Goal: Task Accomplishment & Management: Use online tool/utility

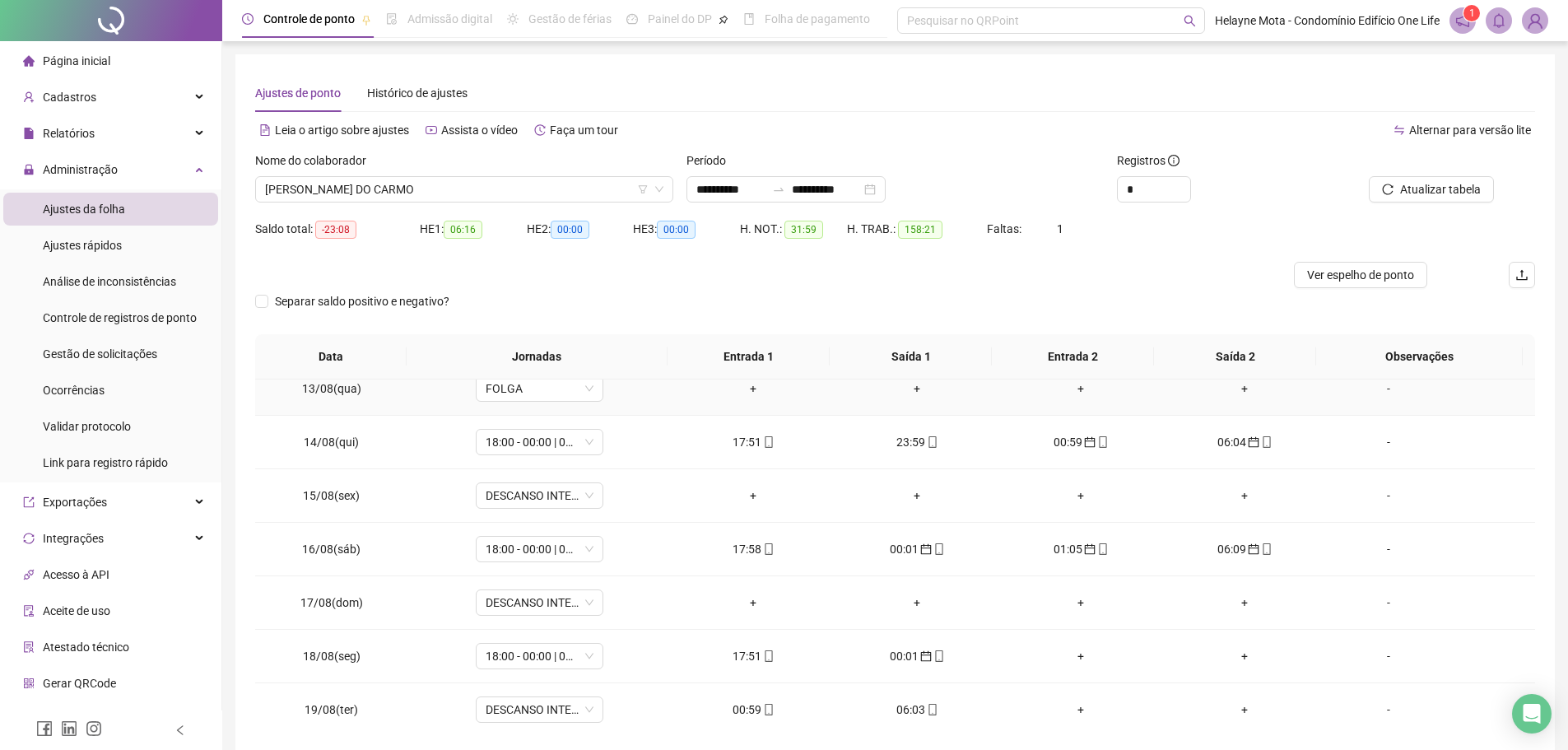
scroll to position [1254, 0]
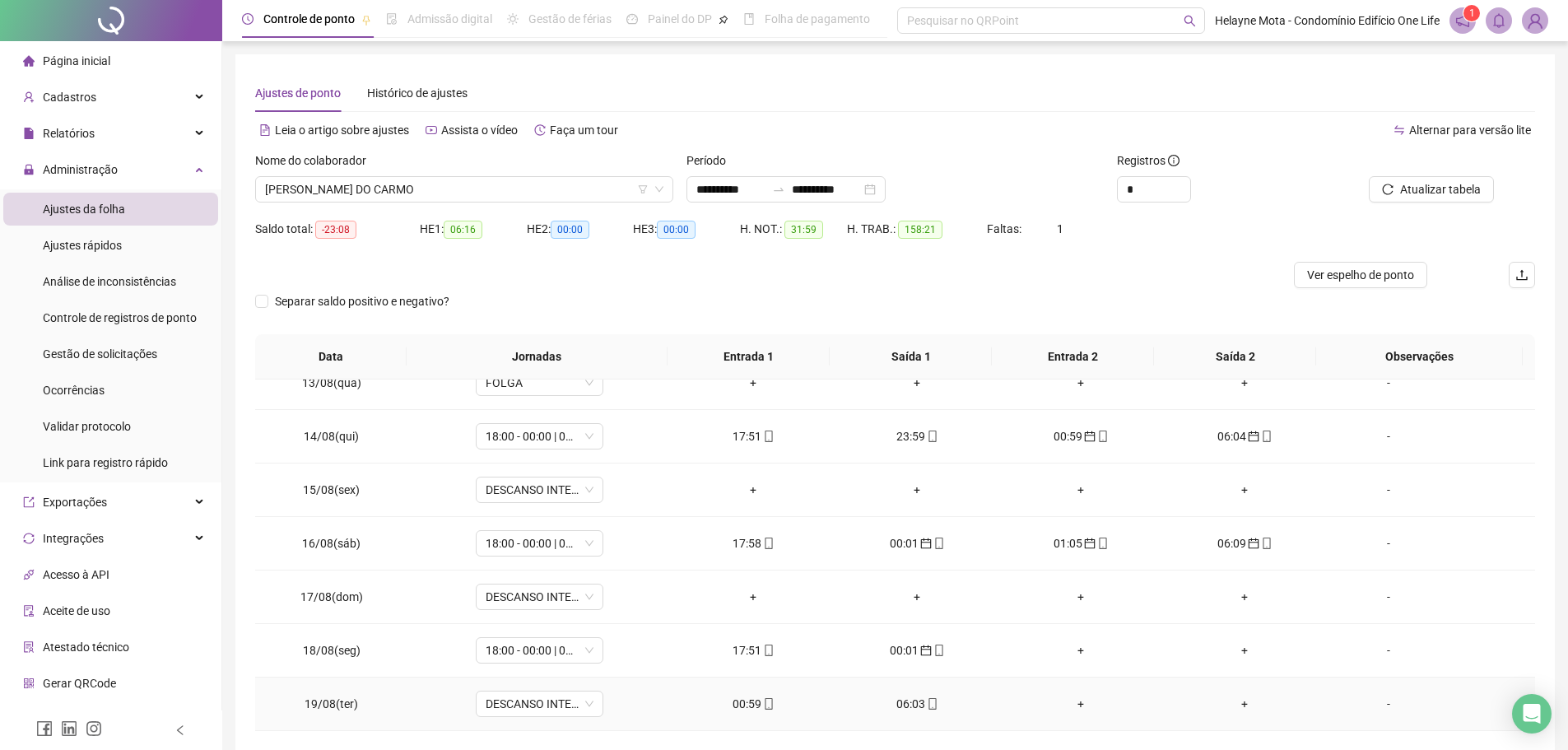
click at [747, 702] on div "00:59" at bounding box center [754, 704] width 137 height 18
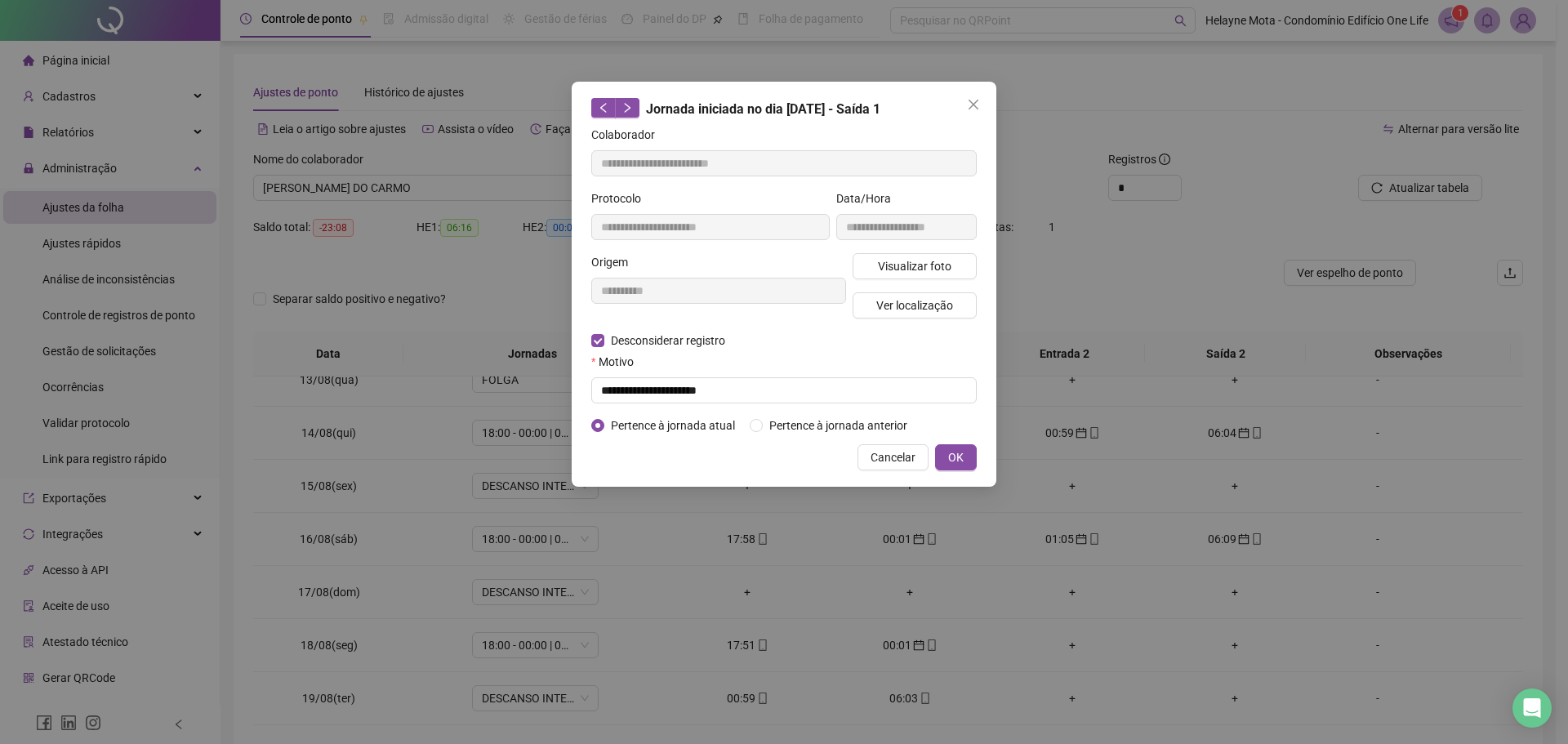
type input "**********"
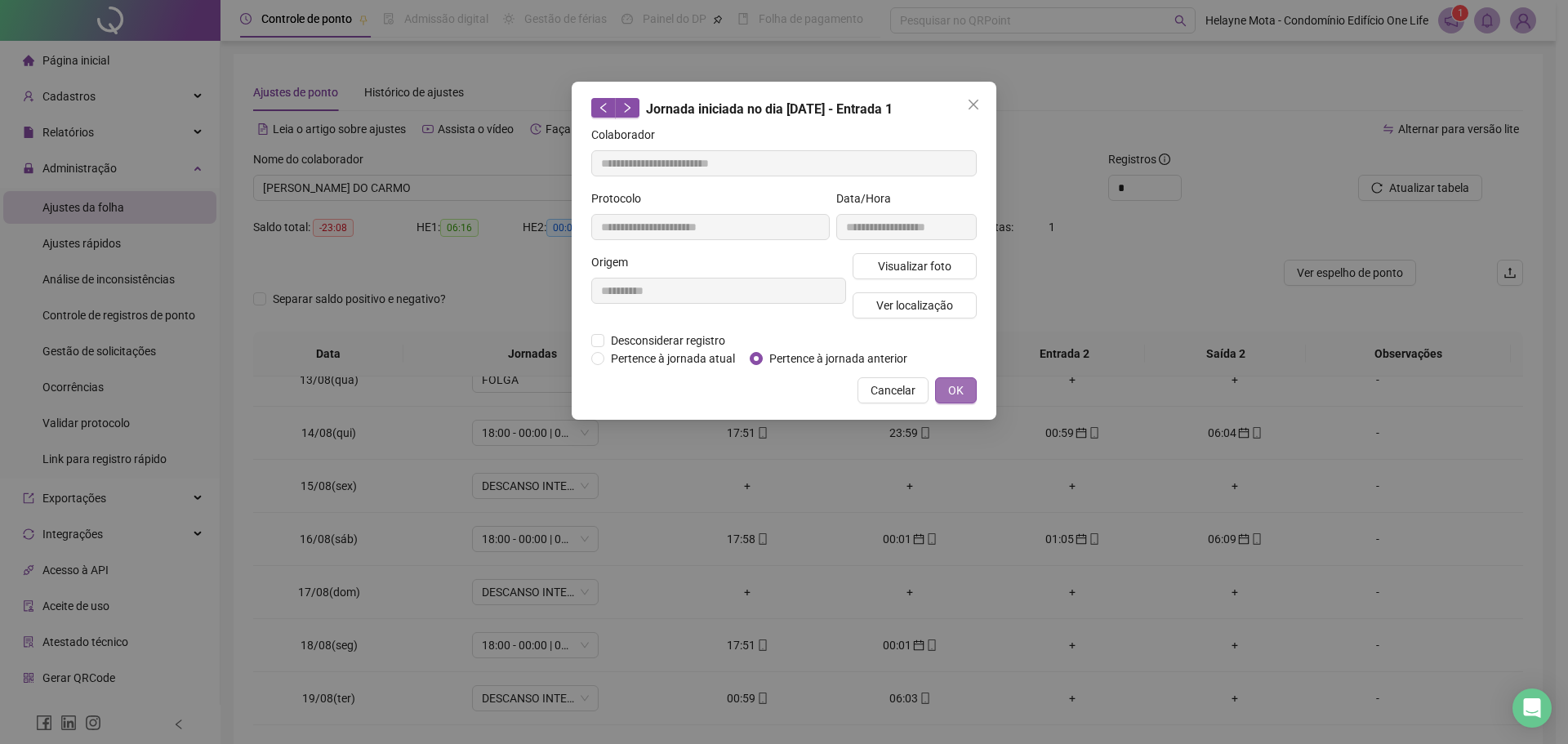
click at [958, 388] on span "OK" at bounding box center [955, 391] width 16 height 18
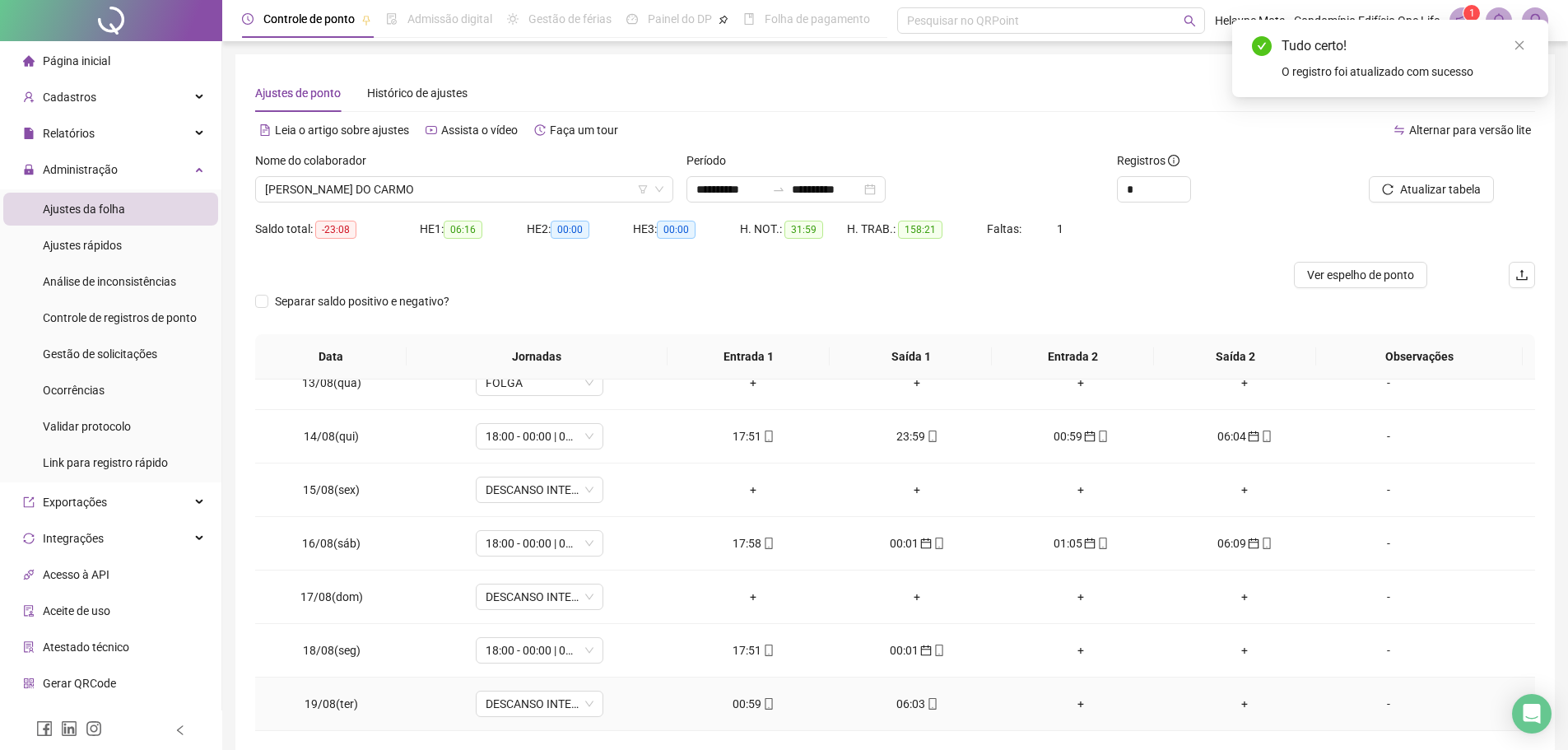
click at [904, 702] on div "06:03" at bounding box center [917, 704] width 137 height 18
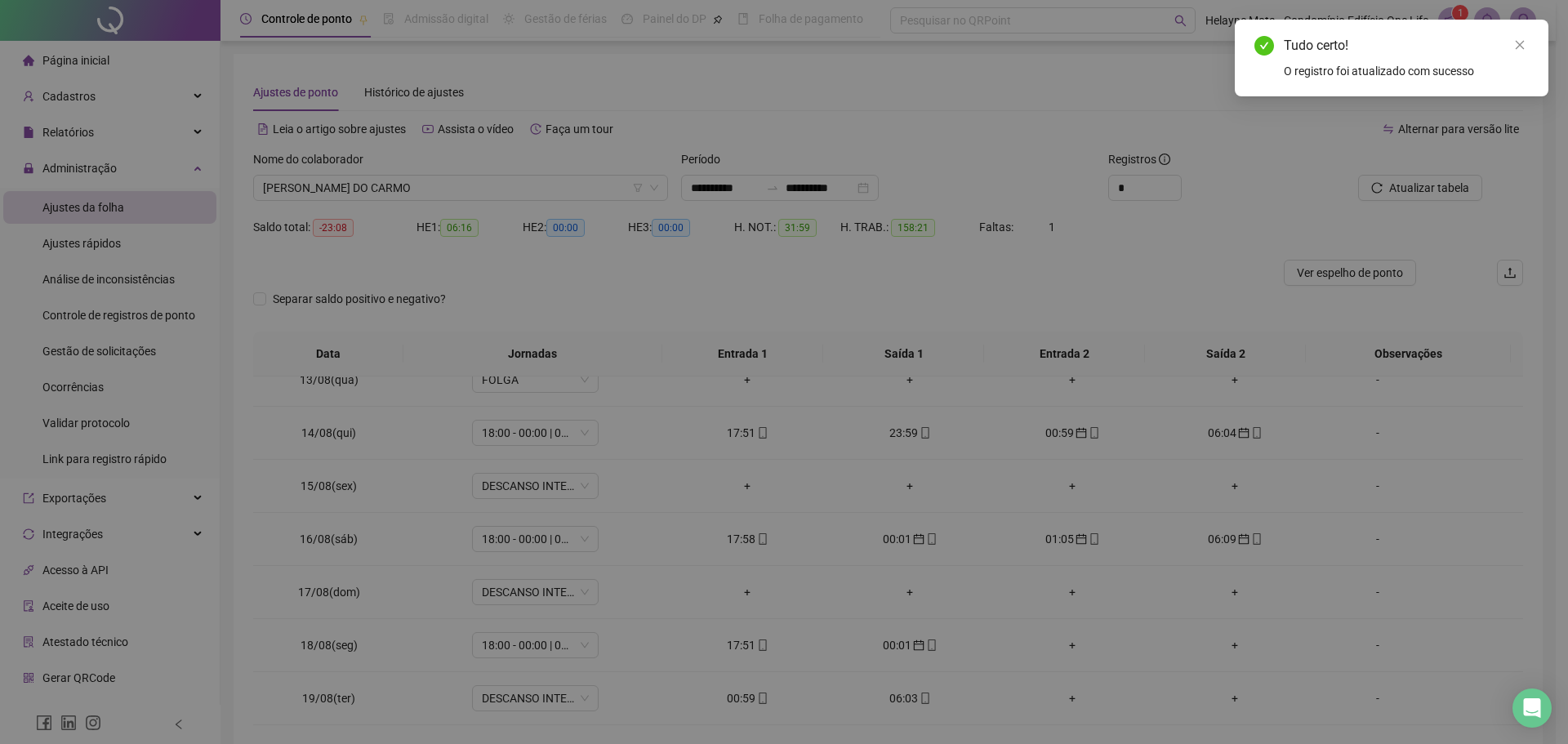
type input "**********"
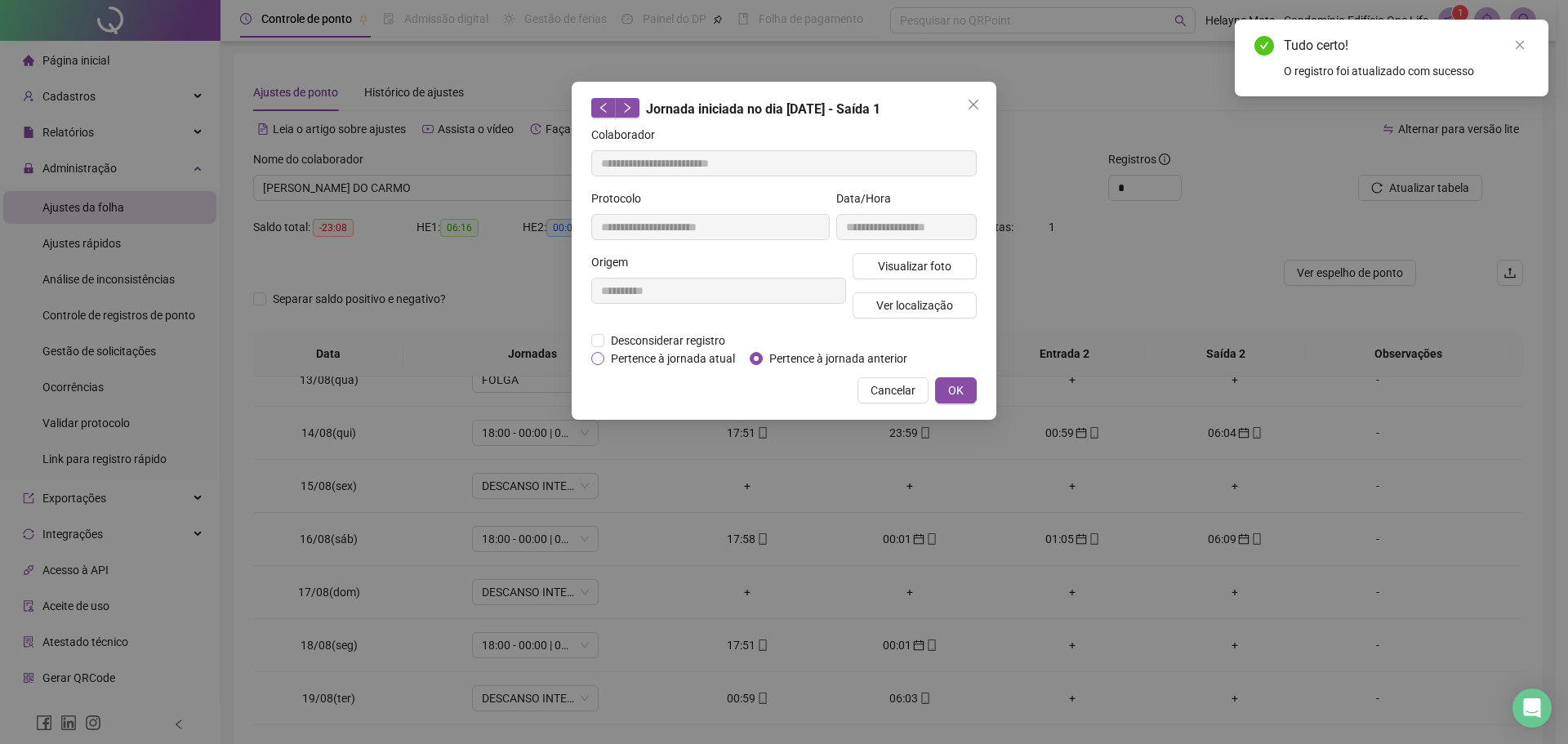
click at [604, 358] on label "Pertence à jornada atual" at bounding box center [667, 358] width 152 height 18
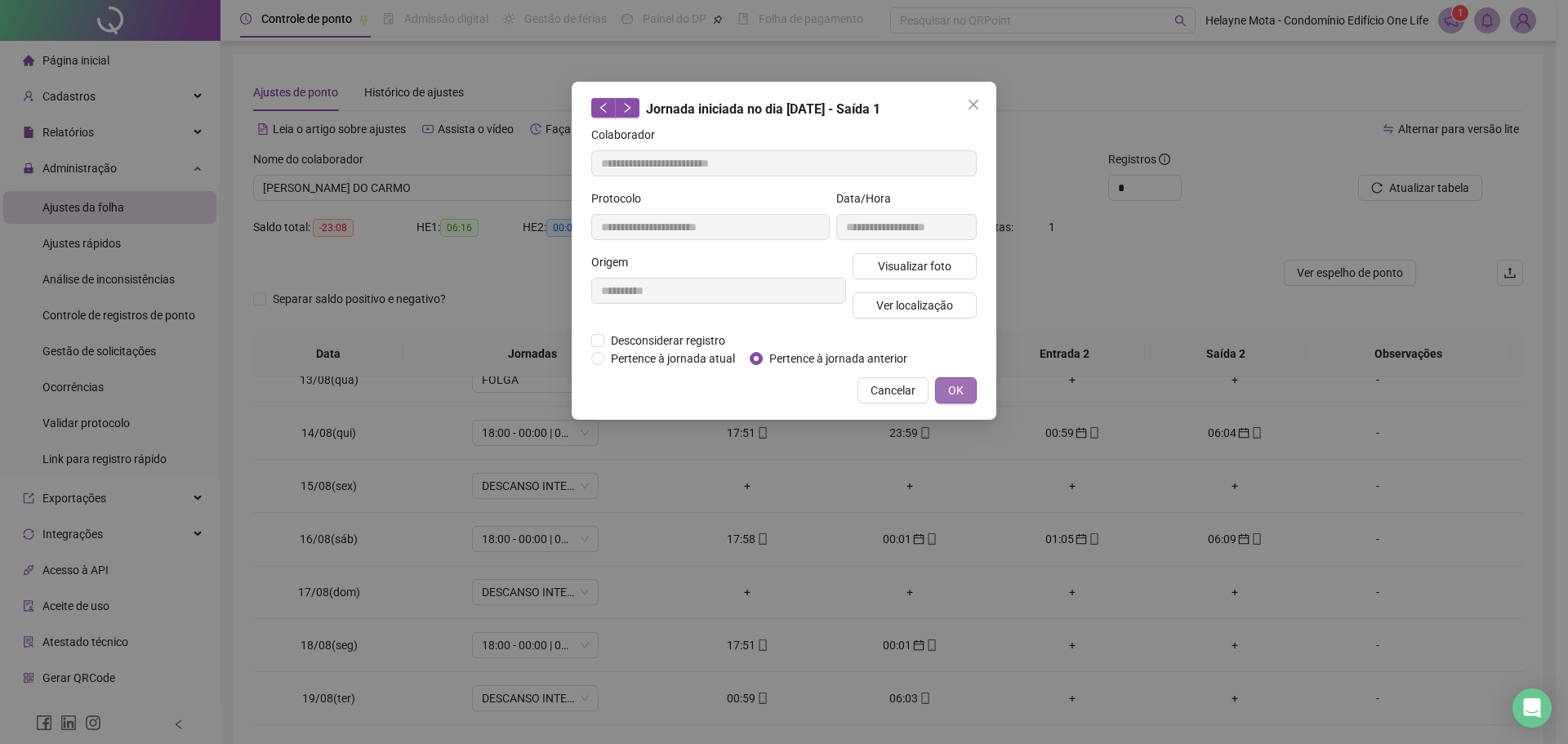
click at [950, 391] on span "OK" at bounding box center [955, 391] width 16 height 18
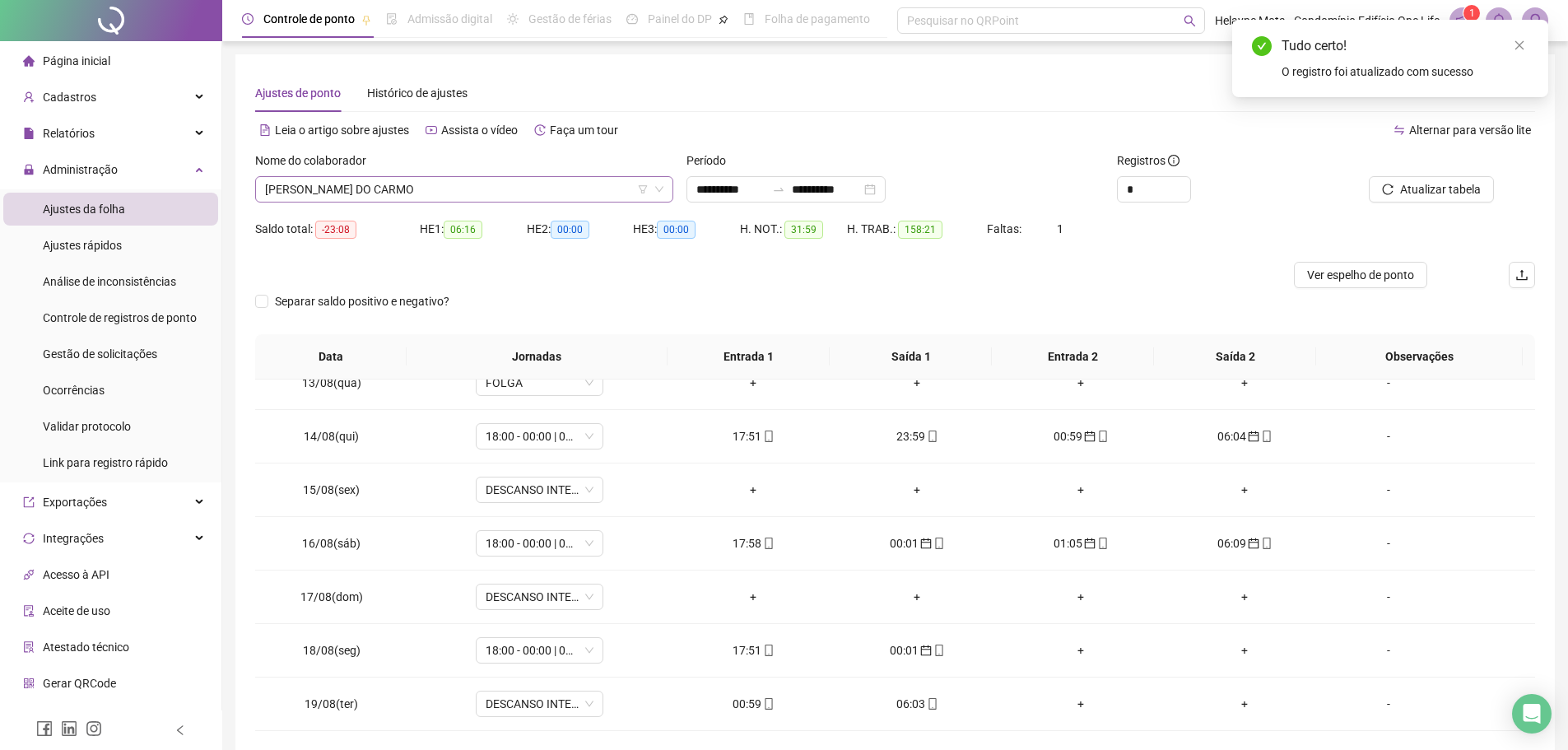
click at [417, 191] on span "[PERSON_NAME] DO CARMO" at bounding box center [464, 188] width 399 height 25
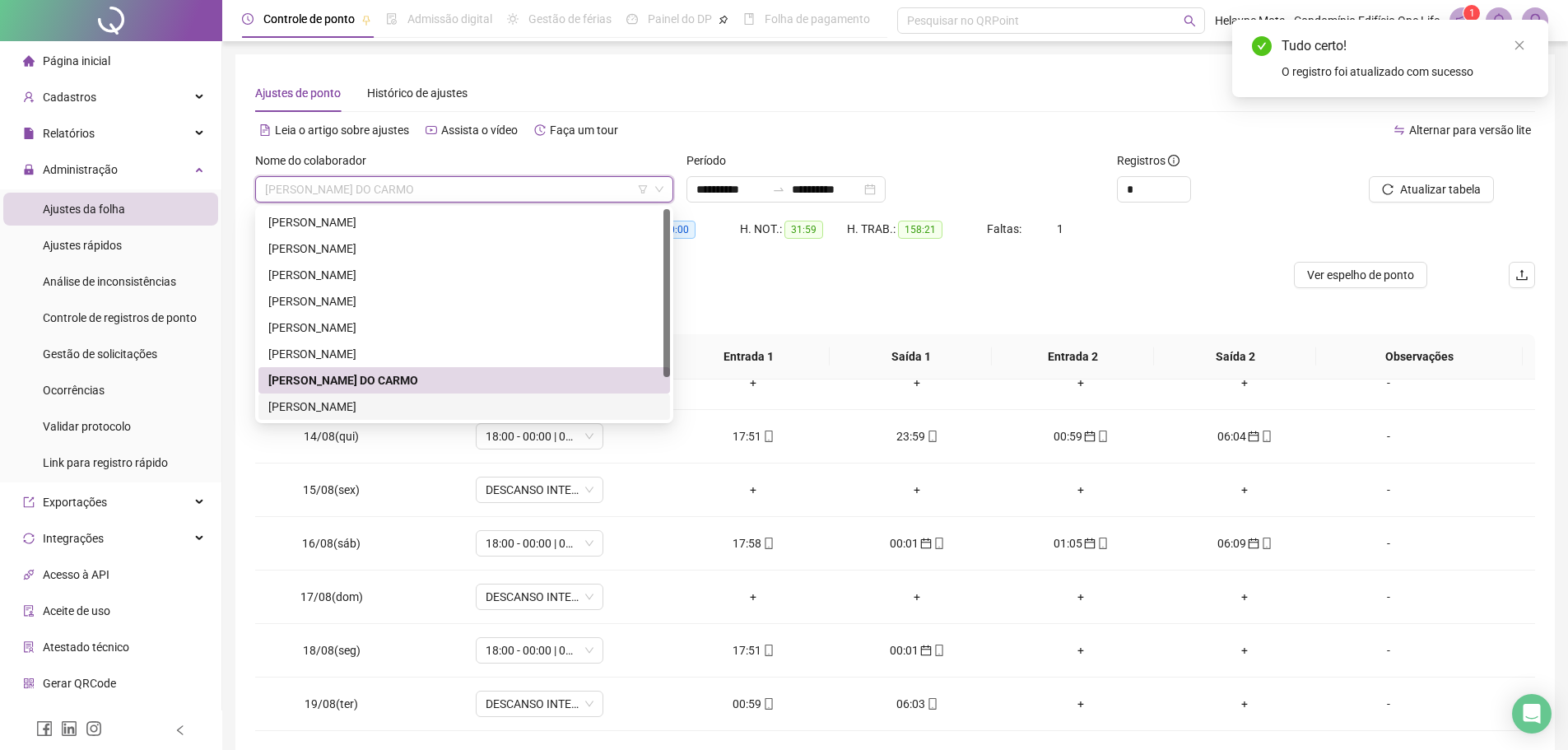
click at [366, 404] on div "[PERSON_NAME]" at bounding box center [463, 406] width 392 height 18
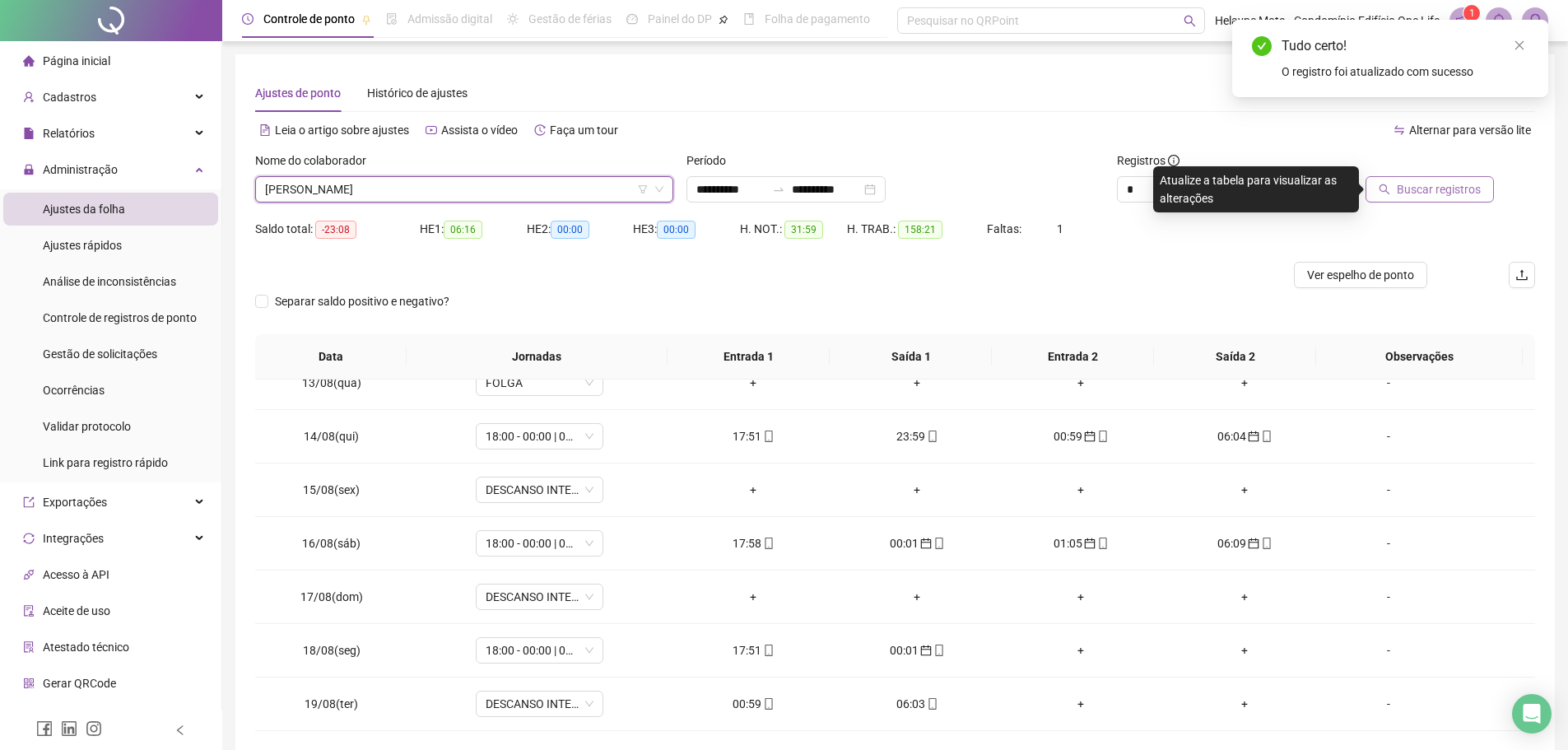
click at [1436, 186] on span "Buscar registros" at bounding box center [1439, 189] width 84 height 18
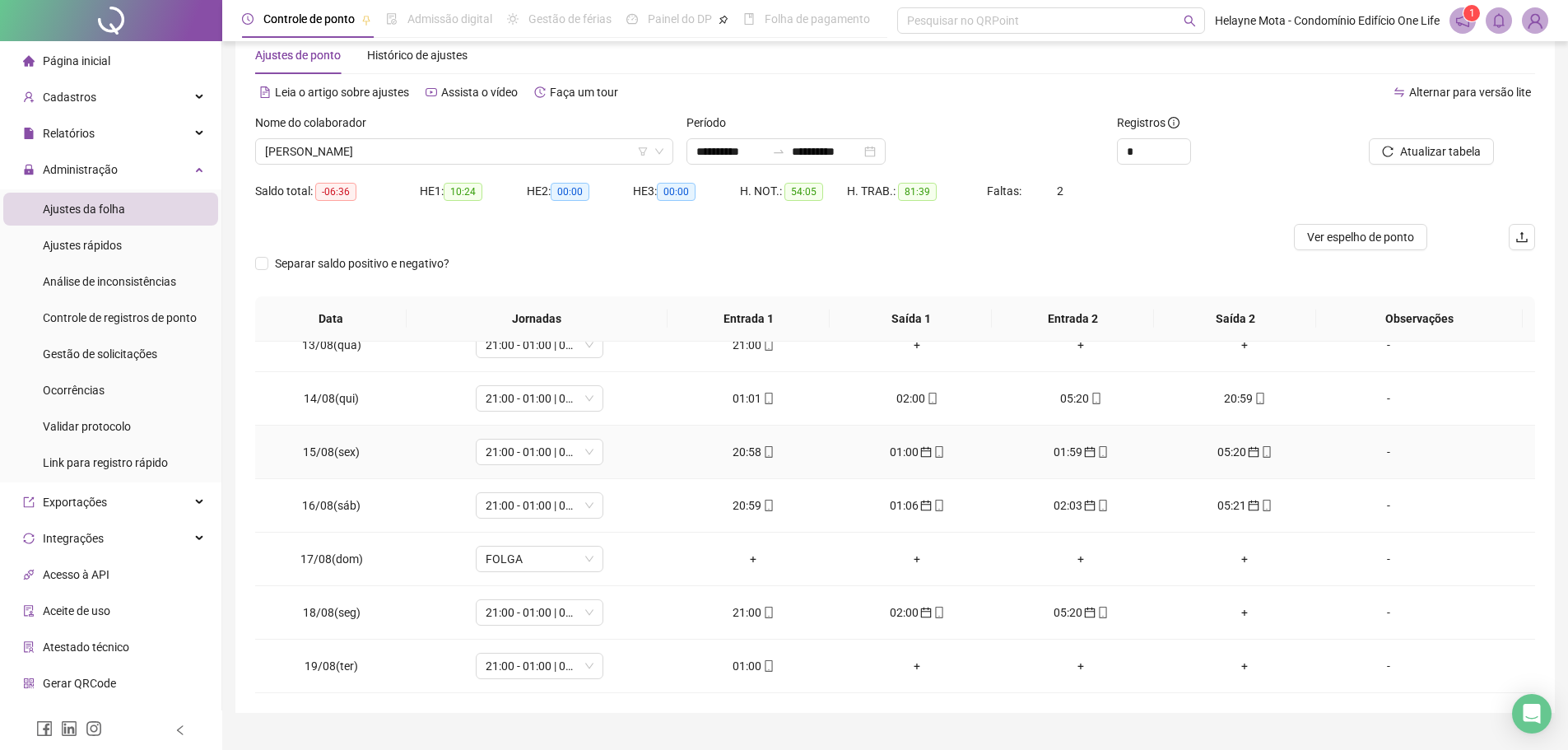
scroll to position [72, 0]
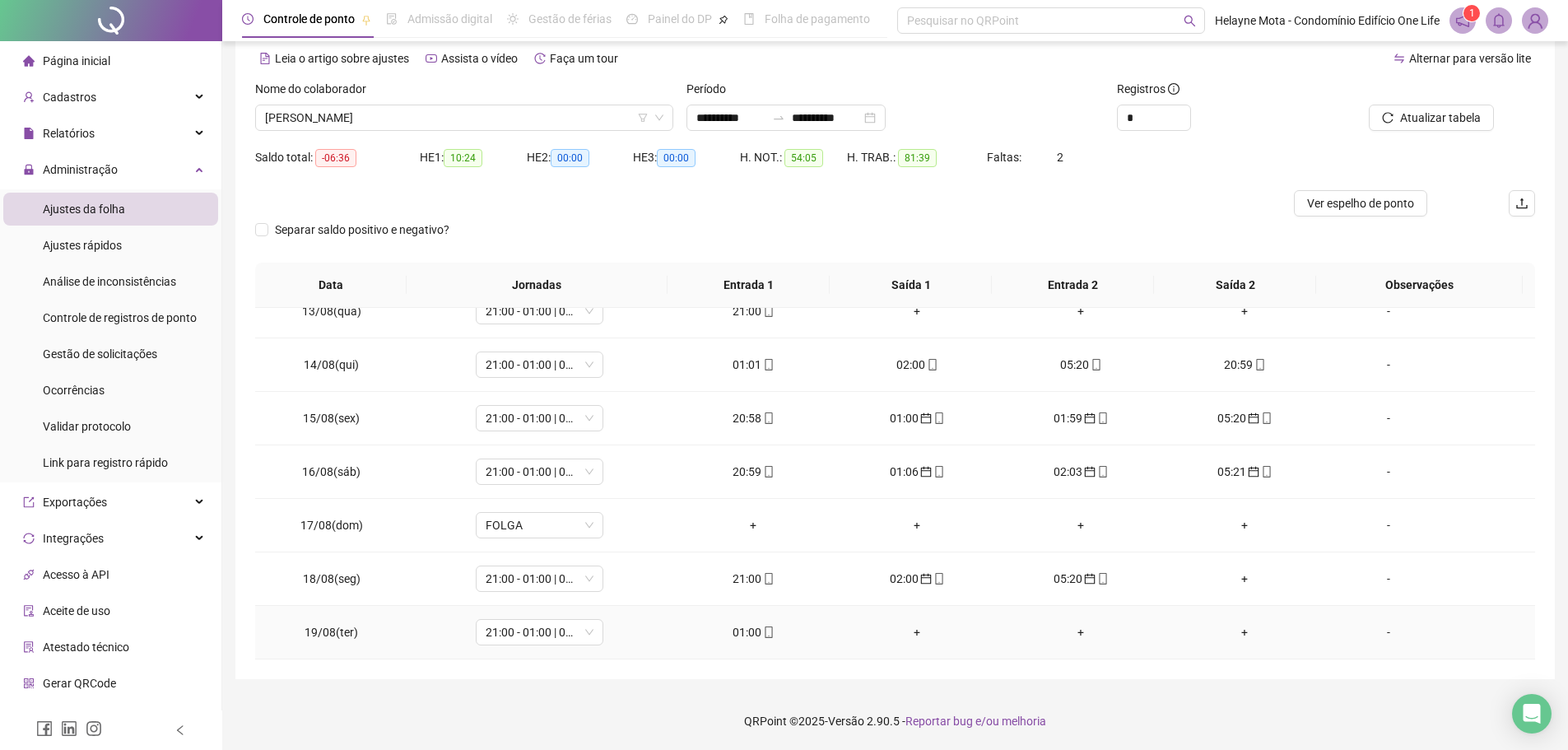
click at [763, 628] on icon "mobile" at bounding box center [769, 632] width 12 height 12
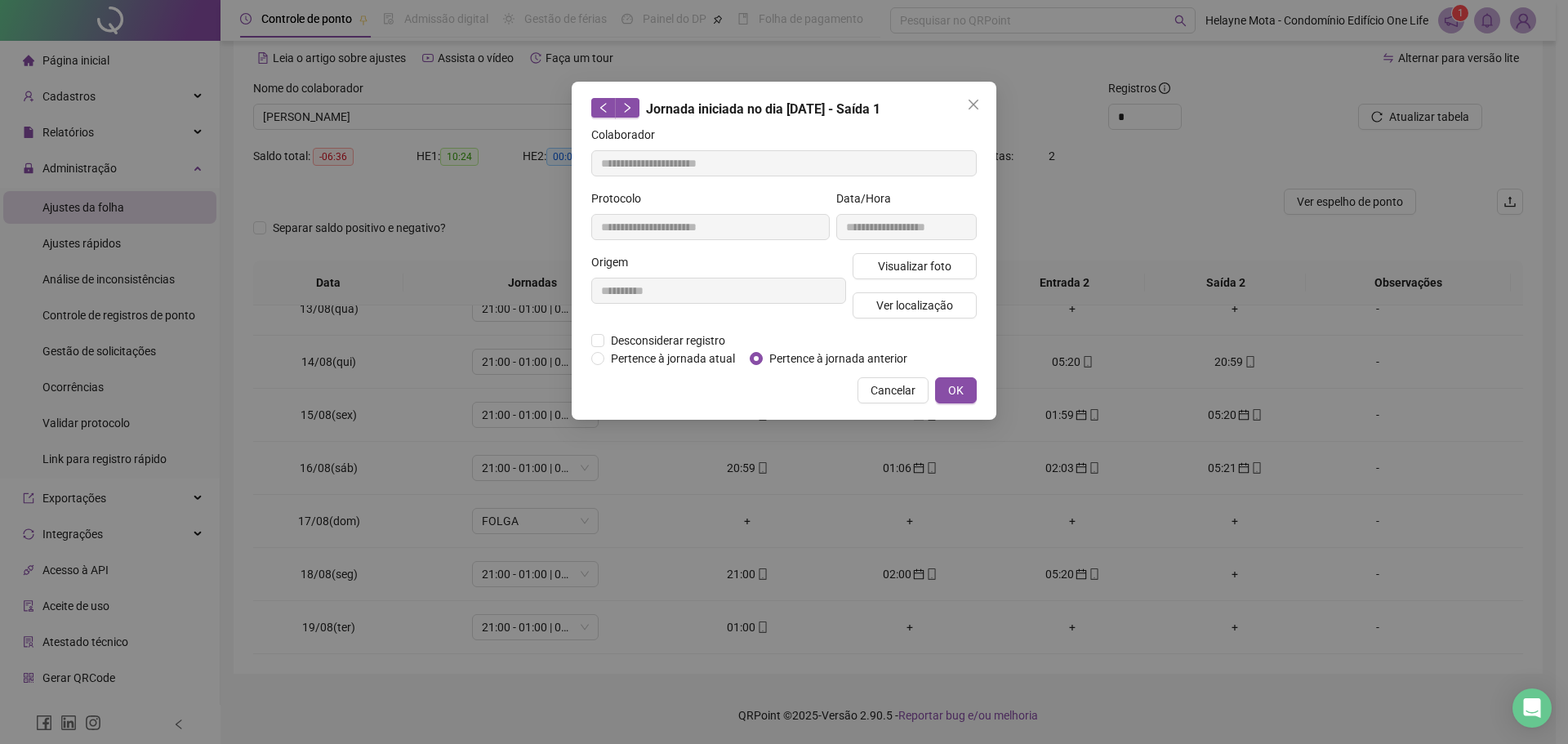
type input "**********"
click at [962, 390] on span "OK" at bounding box center [955, 391] width 16 height 18
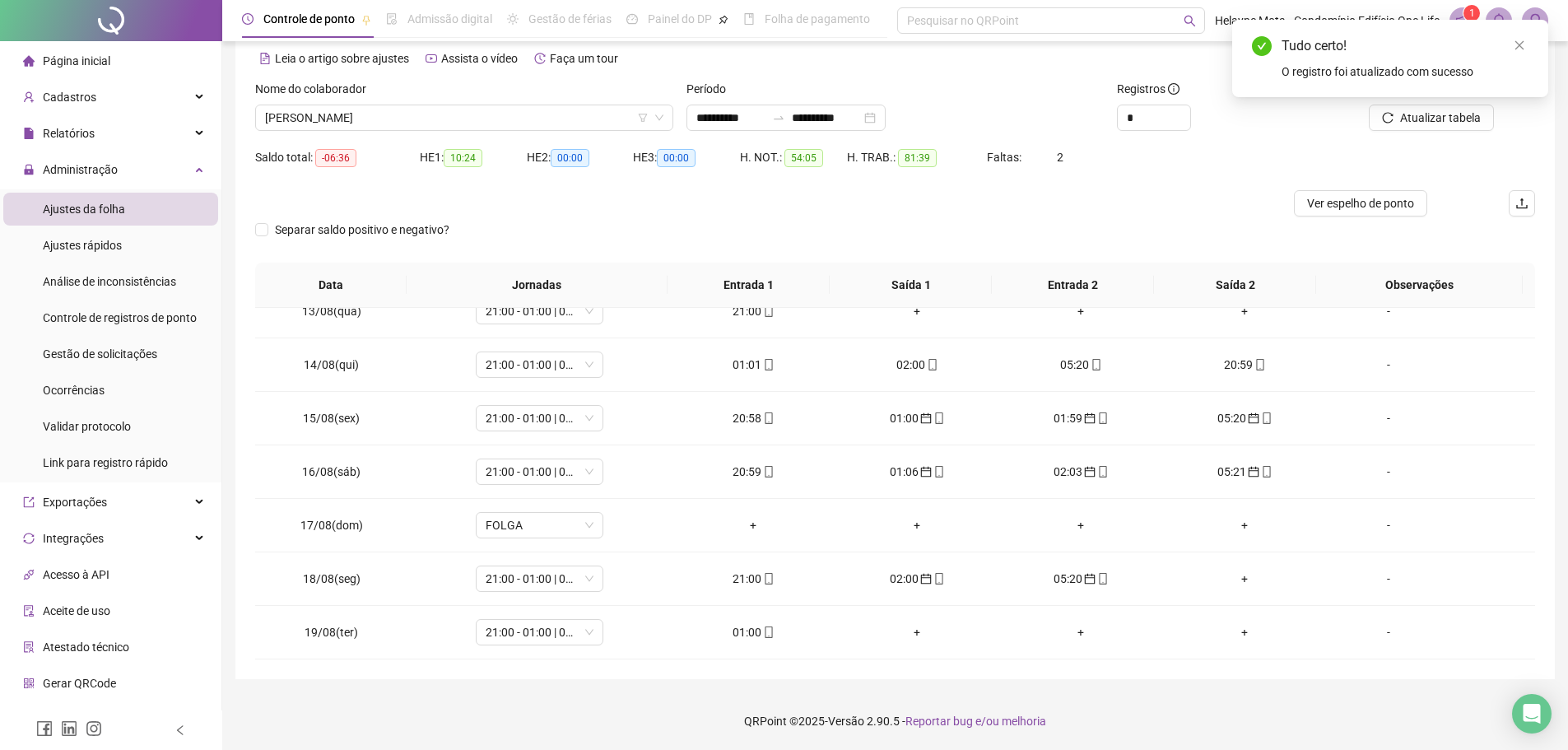
click at [450, 101] on div "Nome do colaborador" at bounding box center [464, 91] width 418 height 25
click at [439, 113] on span "[PERSON_NAME]" at bounding box center [464, 117] width 399 height 25
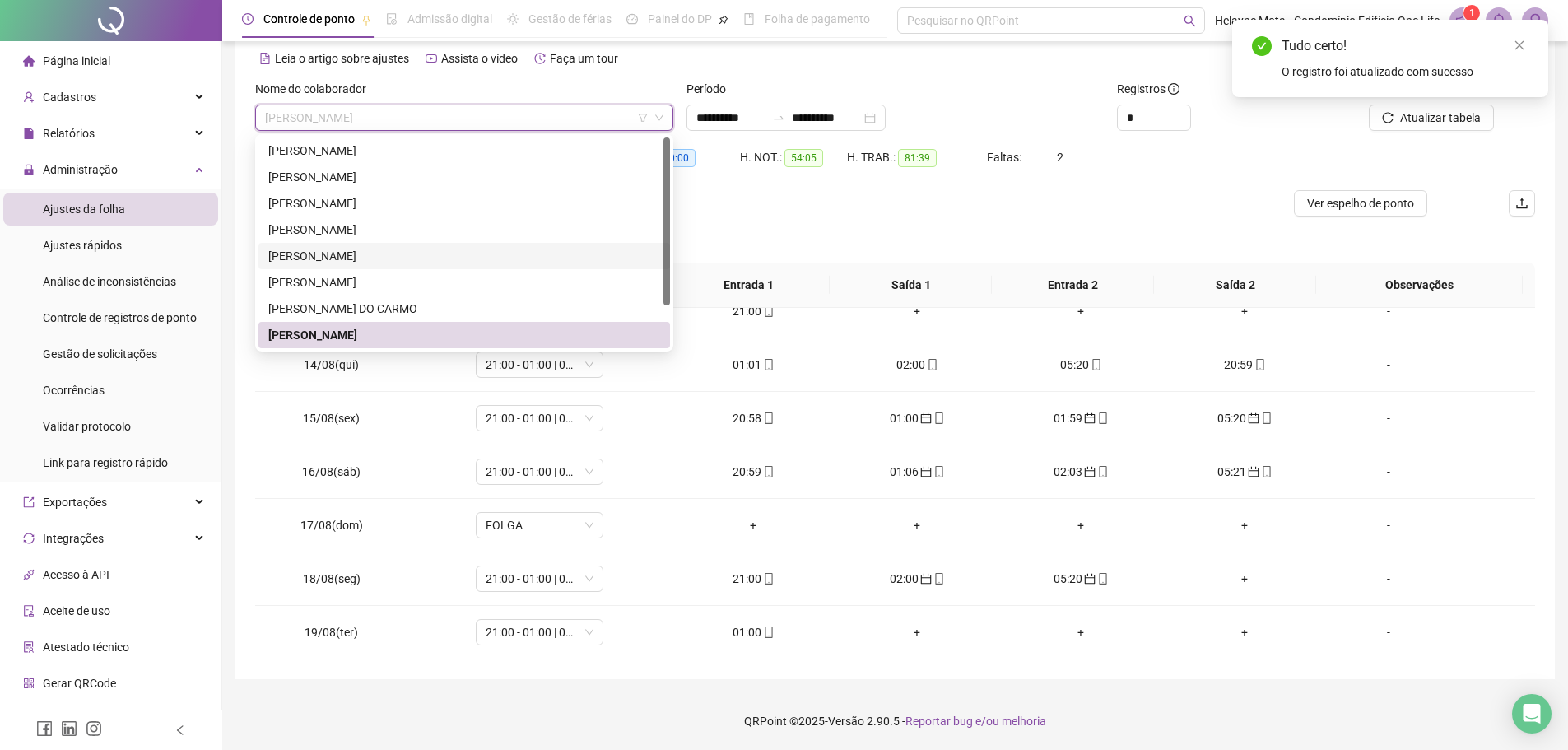
scroll to position [53, 0]
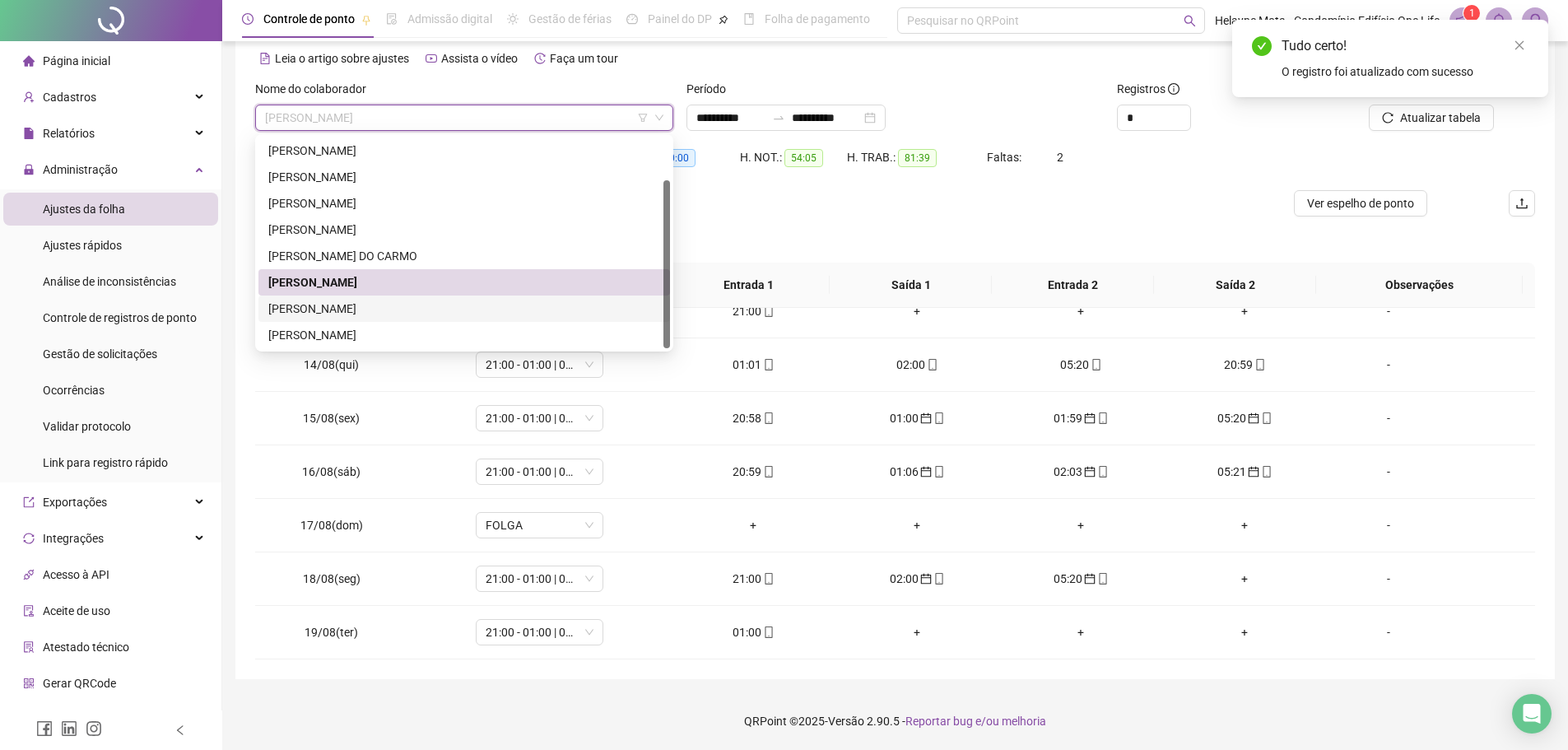
drag, startPoint x: 382, startPoint y: 308, endPoint x: 391, endPoint y: 308, distance: 9.0
click at [385, 308] on div "[PERSON_NAME]" at bounding box center [463, 308] width 392 height 18
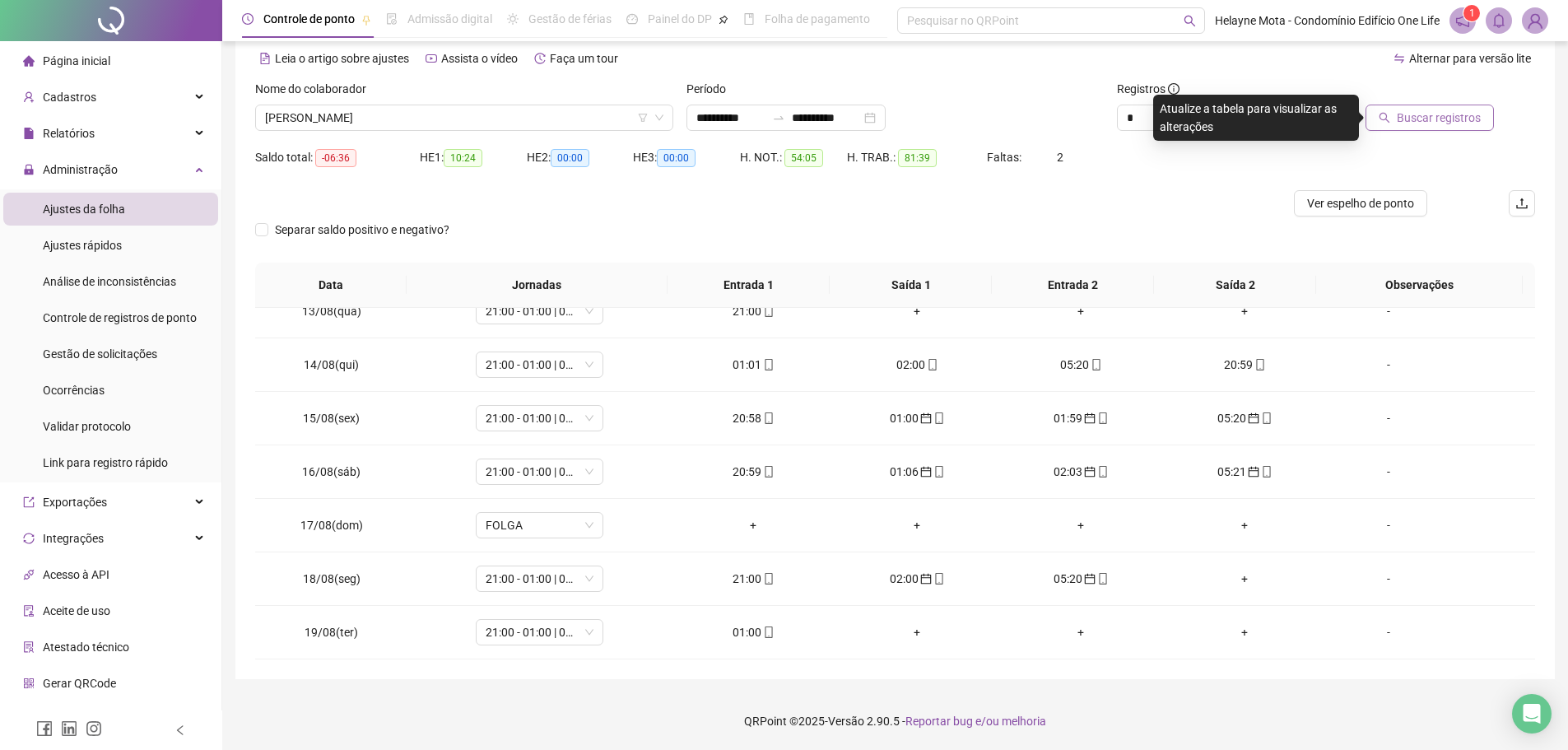
click at [1430, 119] on span "Buscar registros" at bounding box center [1439, 118] width 84 height 18
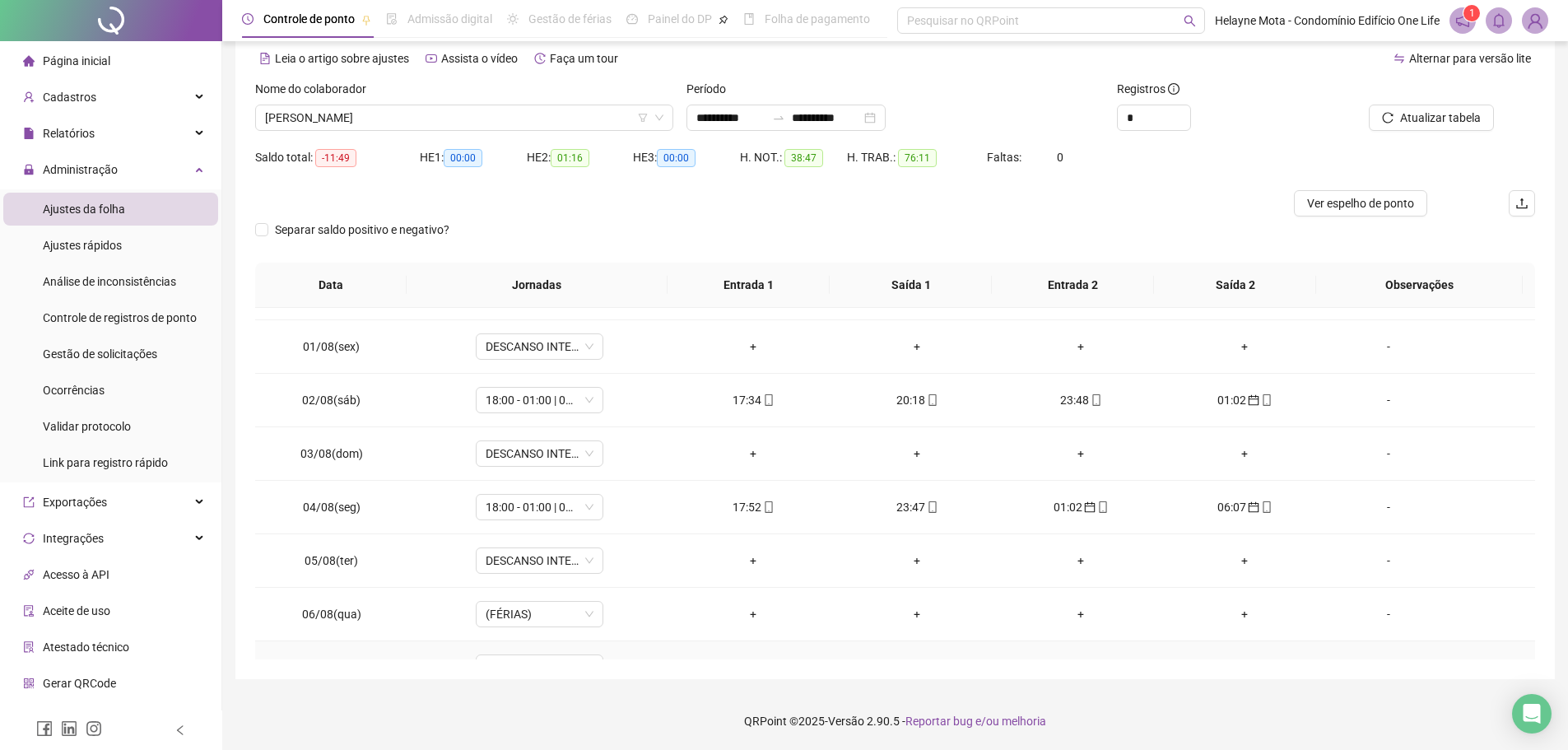
scroll to position [165, 0]
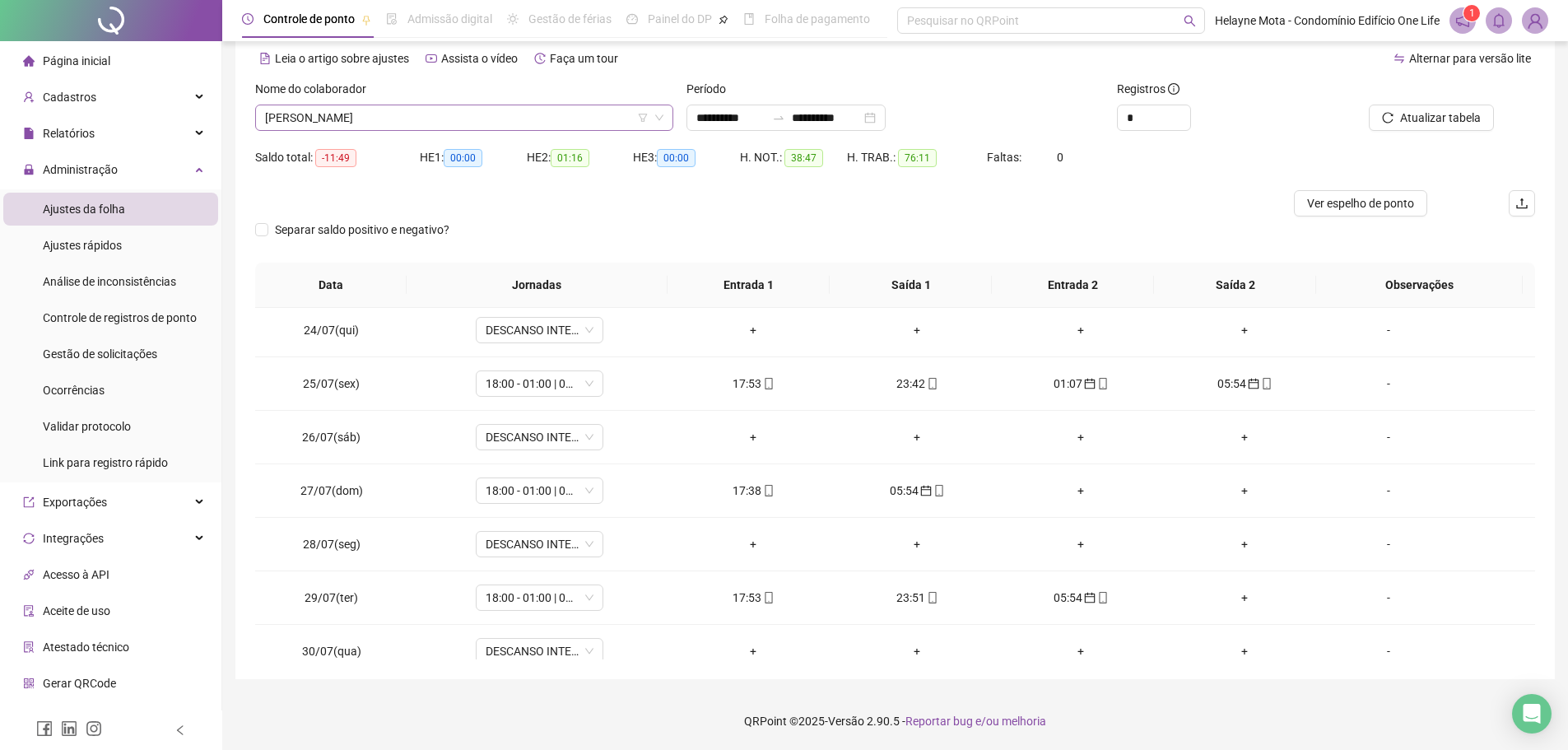
click at [425, 117] on span "[PERSON_NAME]" at bounding box center [464, 117] width 399 height 25
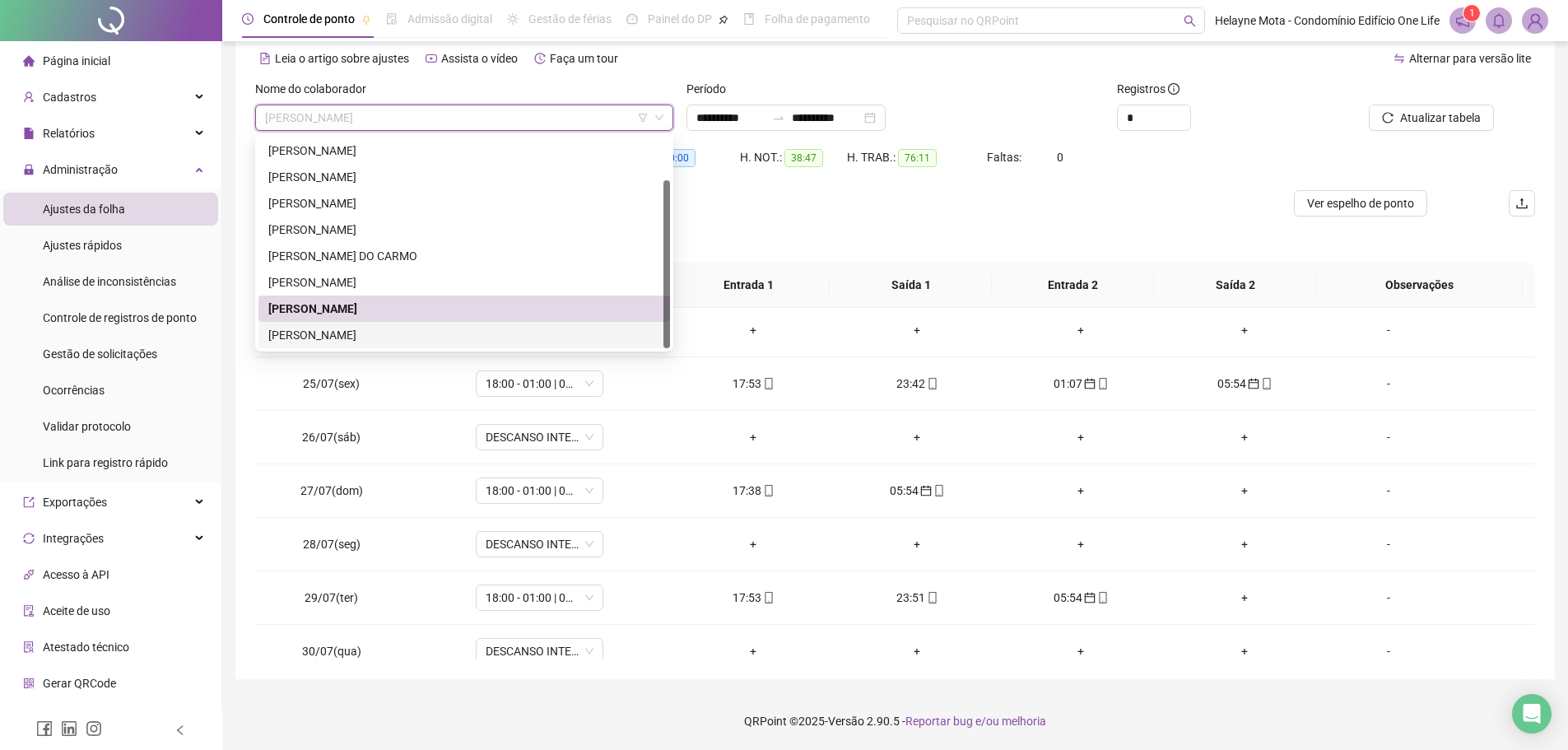
click at [364, 330] on div "[PERSON_NAME]" at bounding box center [463, 335] width 392 height 18
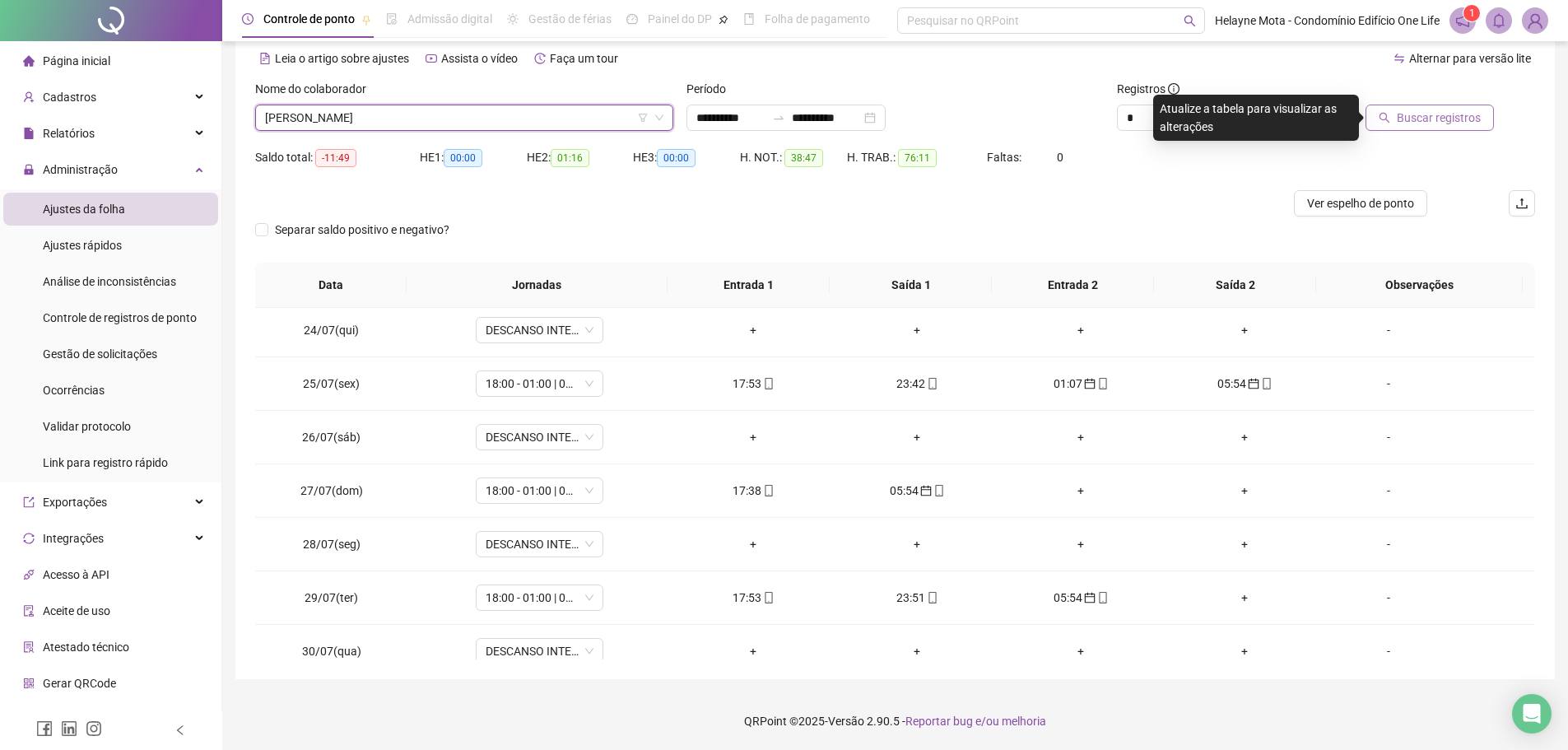
click at [1447, 126] on button "Buscar registros" at bounding box center [1430, 117] width 129 height 27
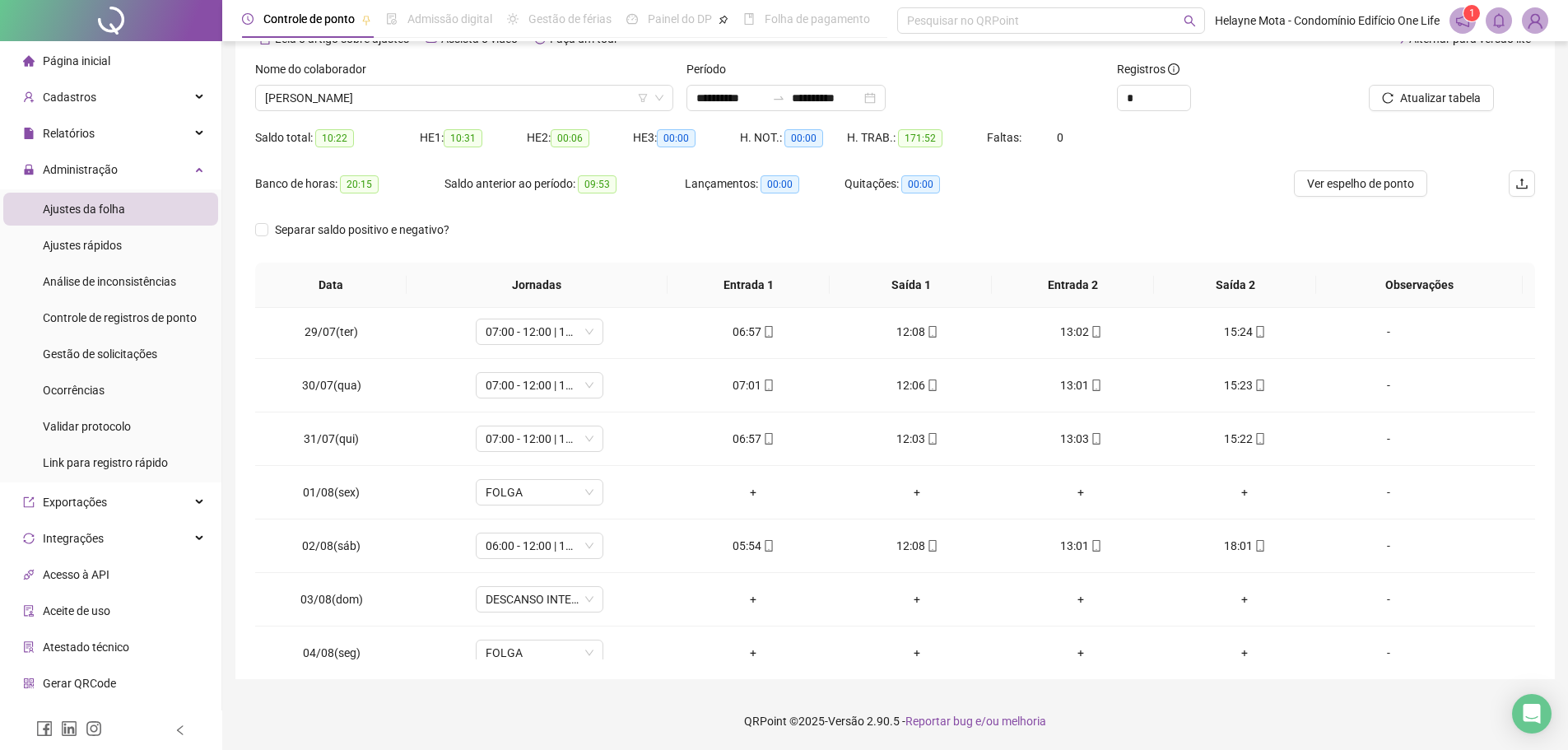
scroll to position [0, 0]
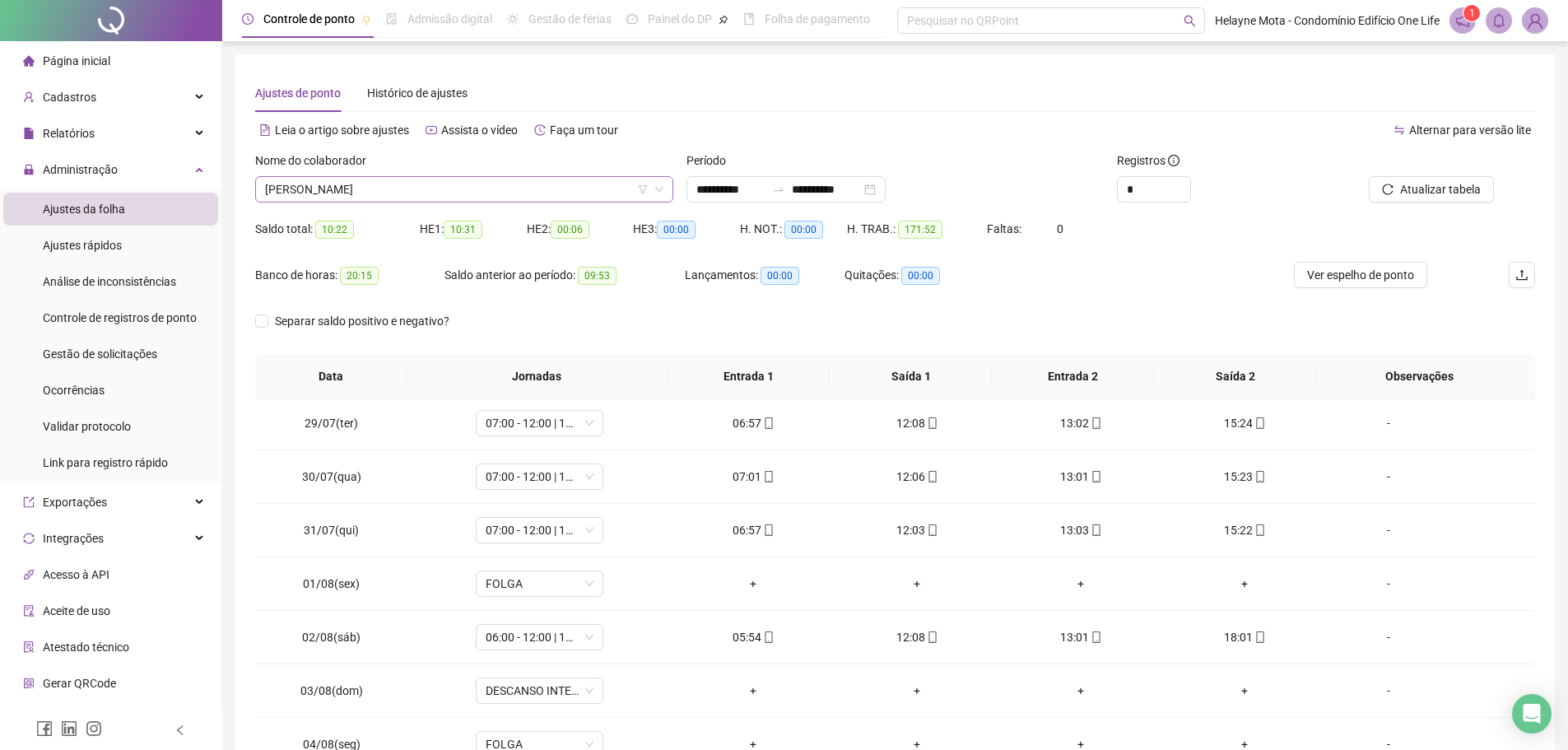
click at [497, 188] on span "[PERSON_NAME]" at bounding box center [464, 188] width 399 height 25
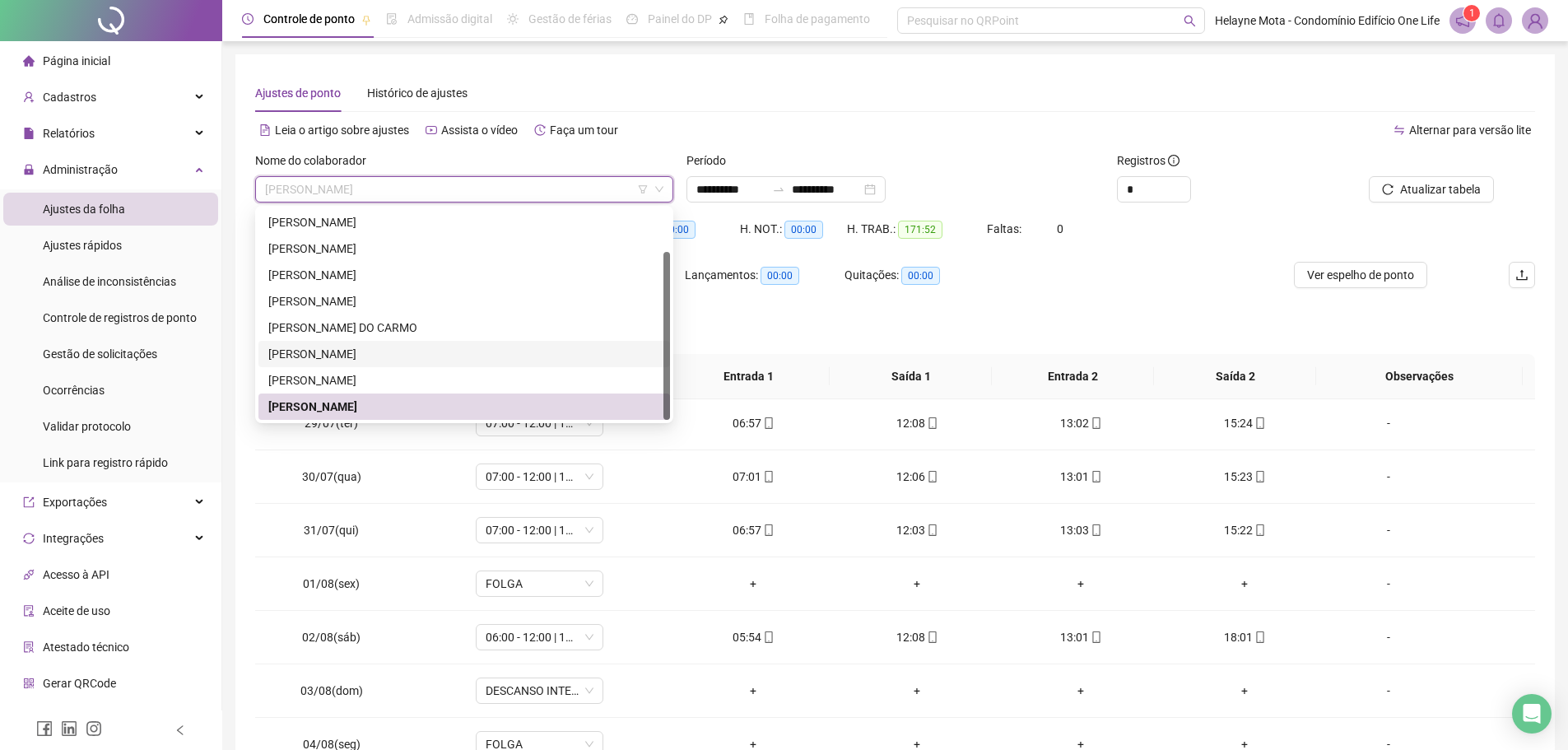
drag, startPoint x: 373, startPoint y: 349, endPoint x: 389, endPoint y: 349, distance: 16.0
click at [374, 349] on div "[PERSON_NAME]" at bounding box center [463, 353] width 392 height 18
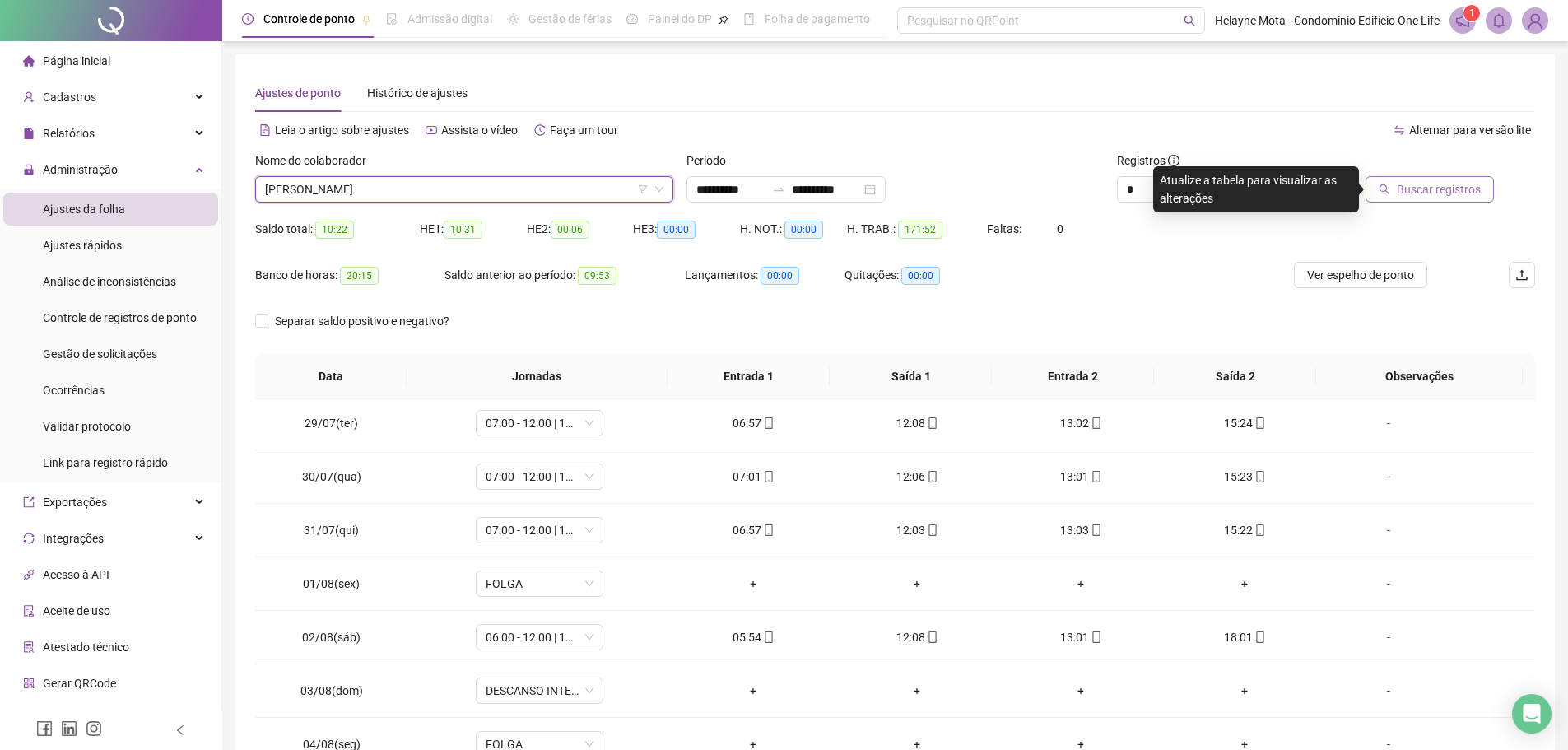
click at [1420, 193] on span "Buscar registros" at bounding box center [1439, 189] width 84 height 18
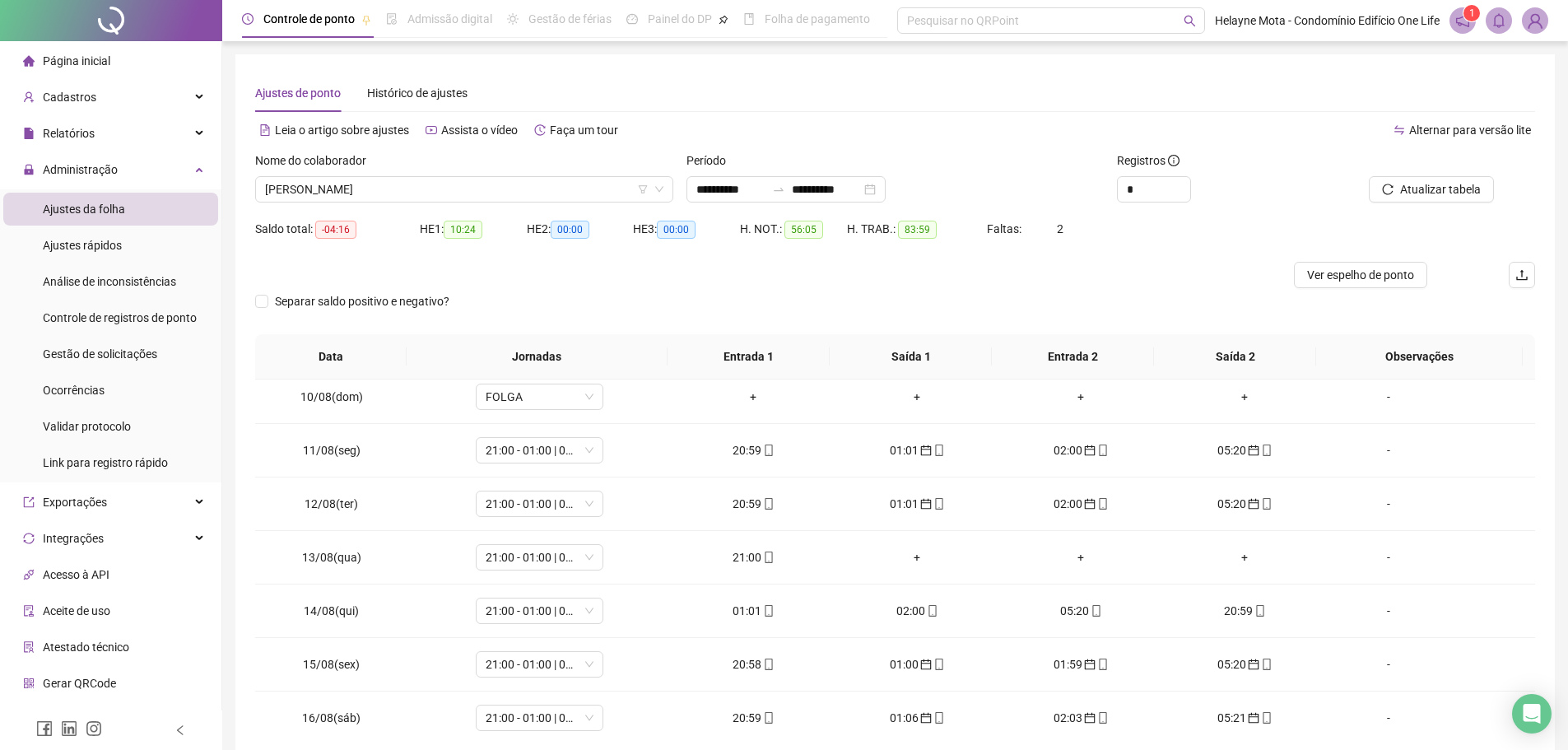
scroll to position [1089, 0]
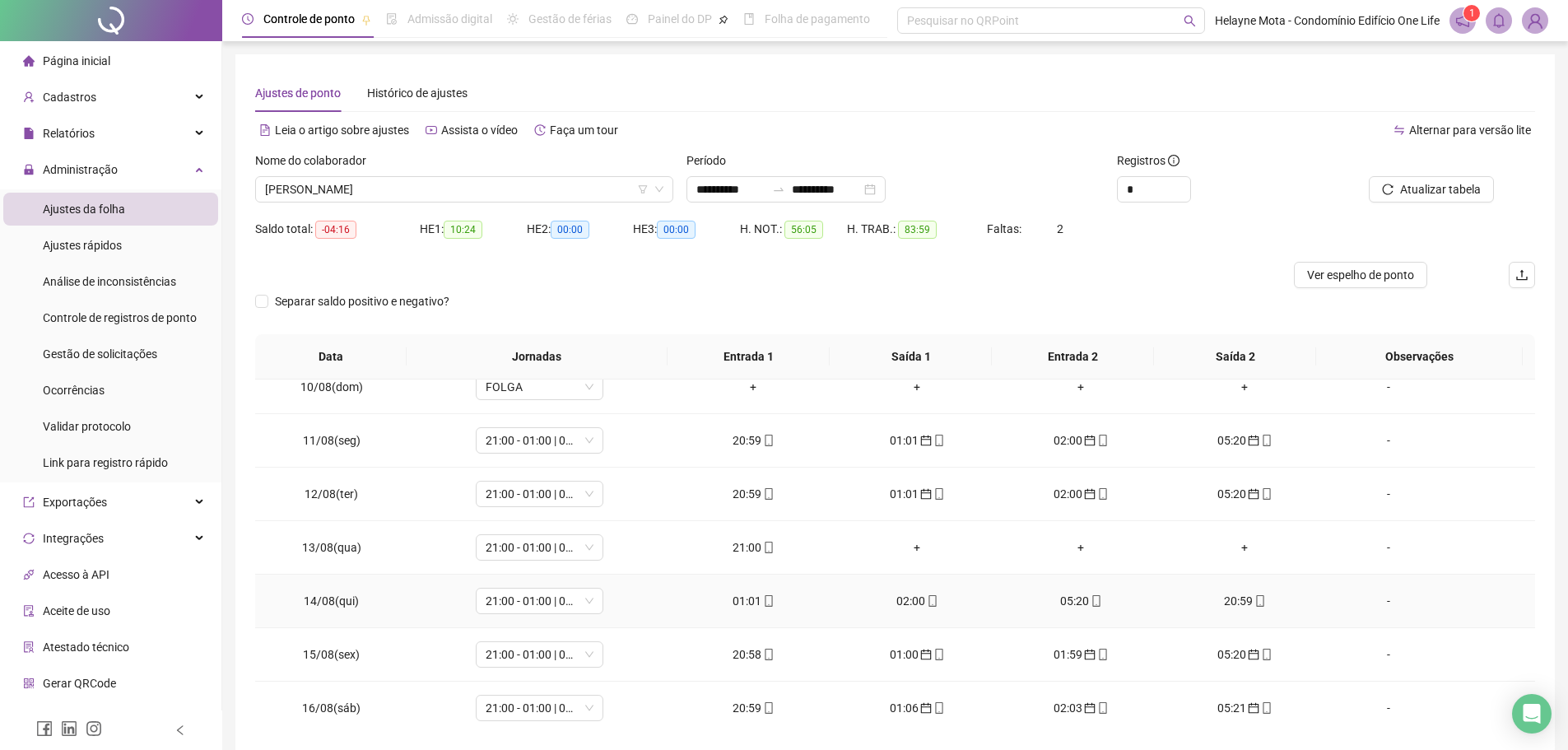
click at [735, 601] on div "01:01" at bounding box center [754, 601] width 137 height 18
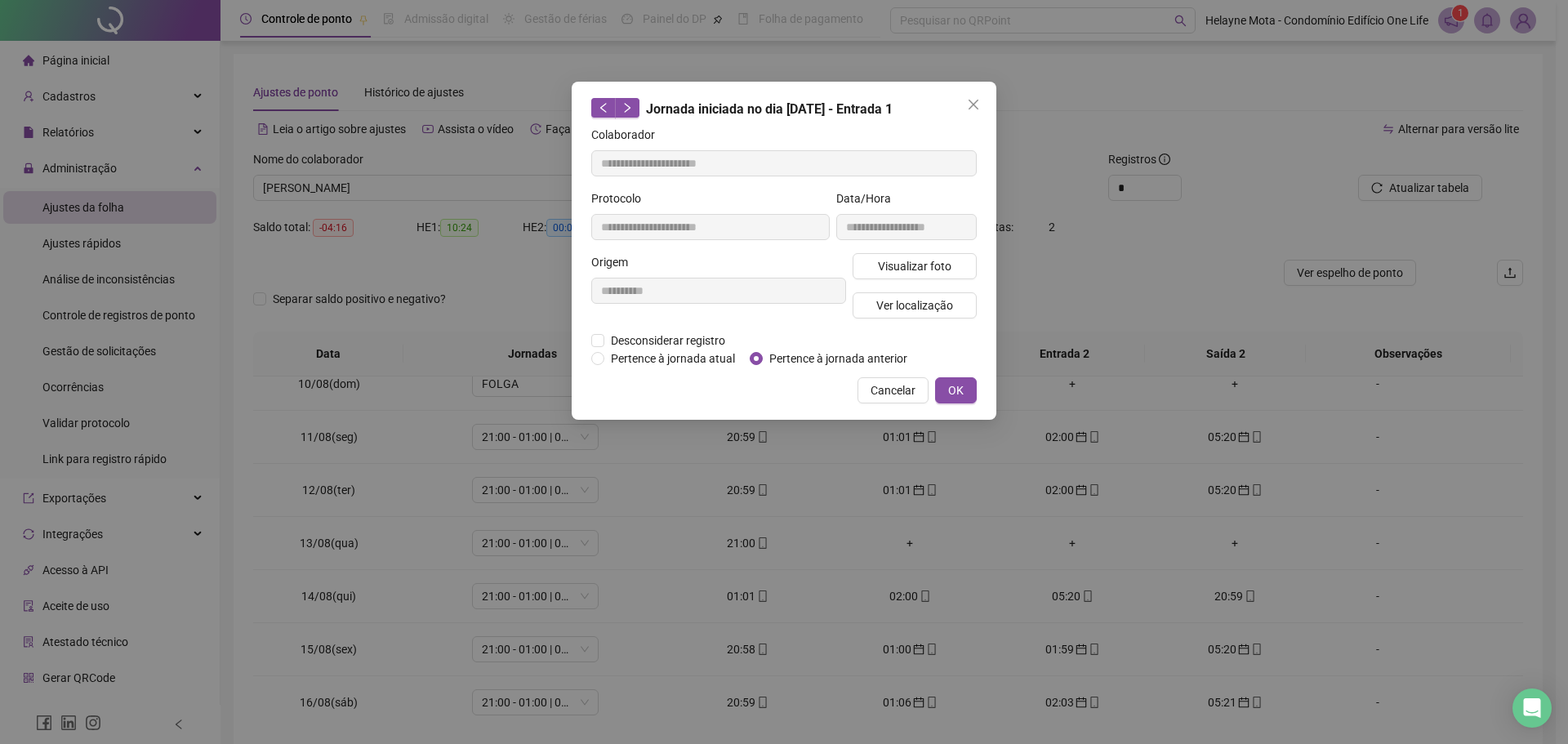
type input "**********"
click at [950, 384] on span "OK" at bounding box center [955, 391] width 16 height 18
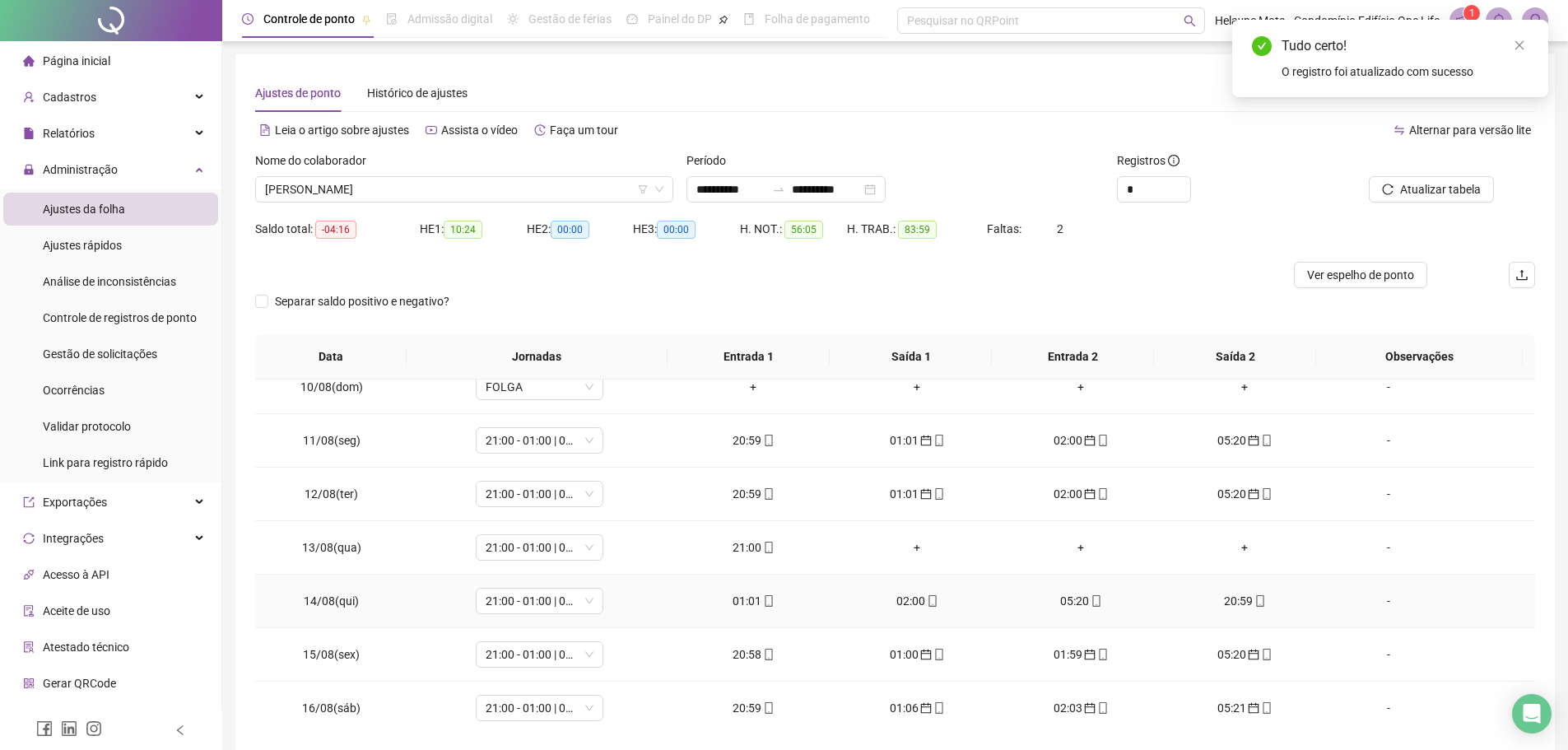
click at [901, 602] on div "02:00" at bounding box center [917, 601] width 137 height 18
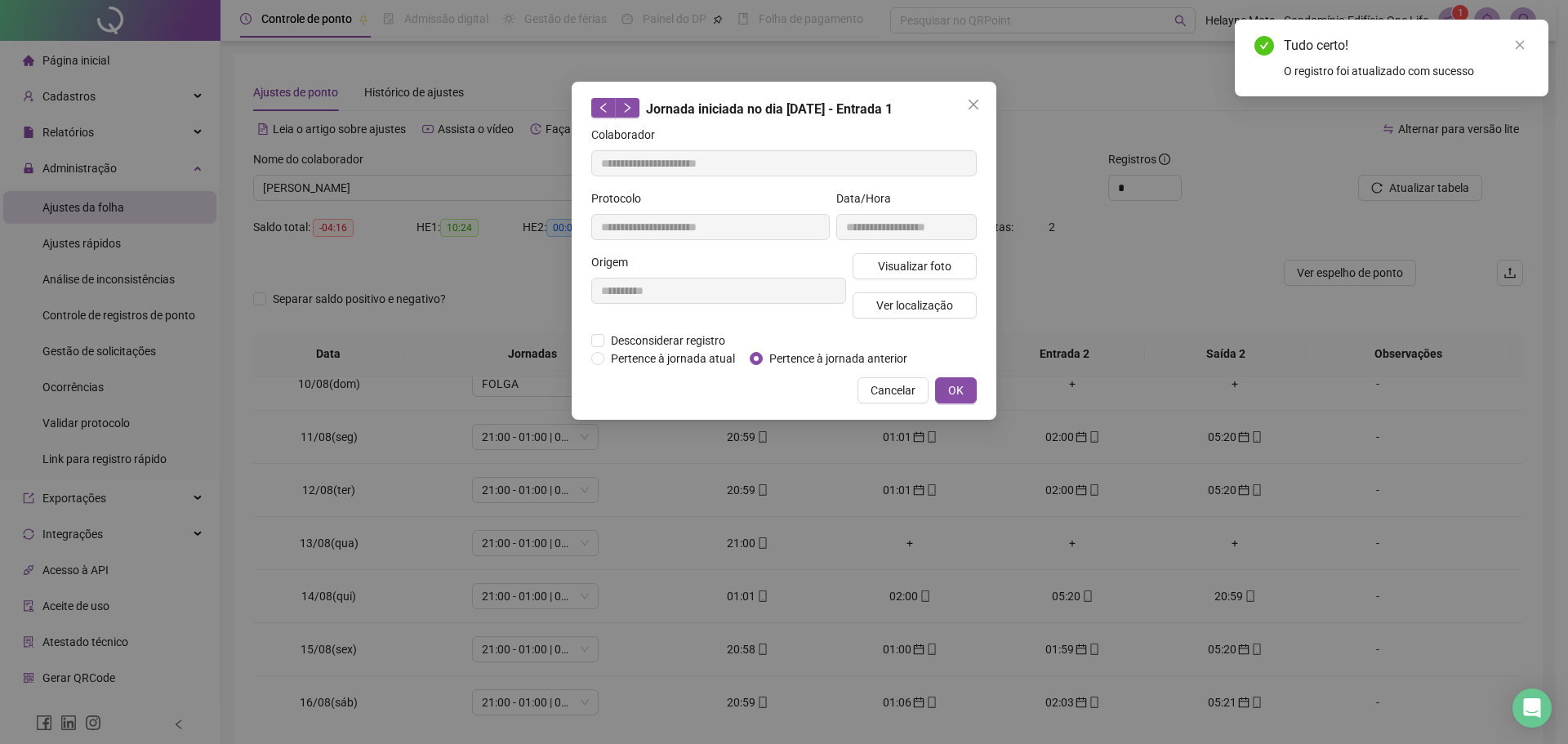
type input "**********"
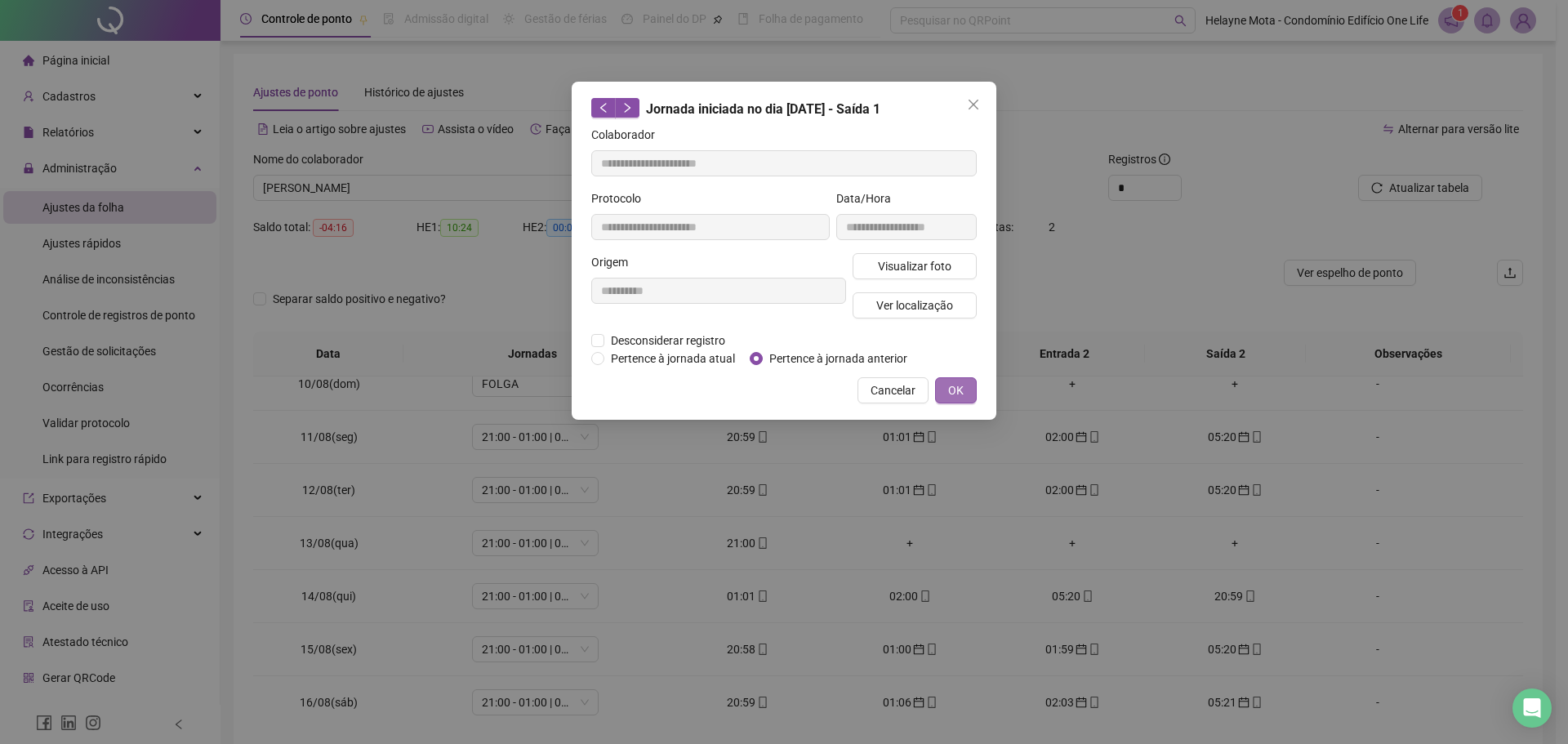
click at [963, 395] on span "OK" at bounding box center [955, 391] width 16 height 18
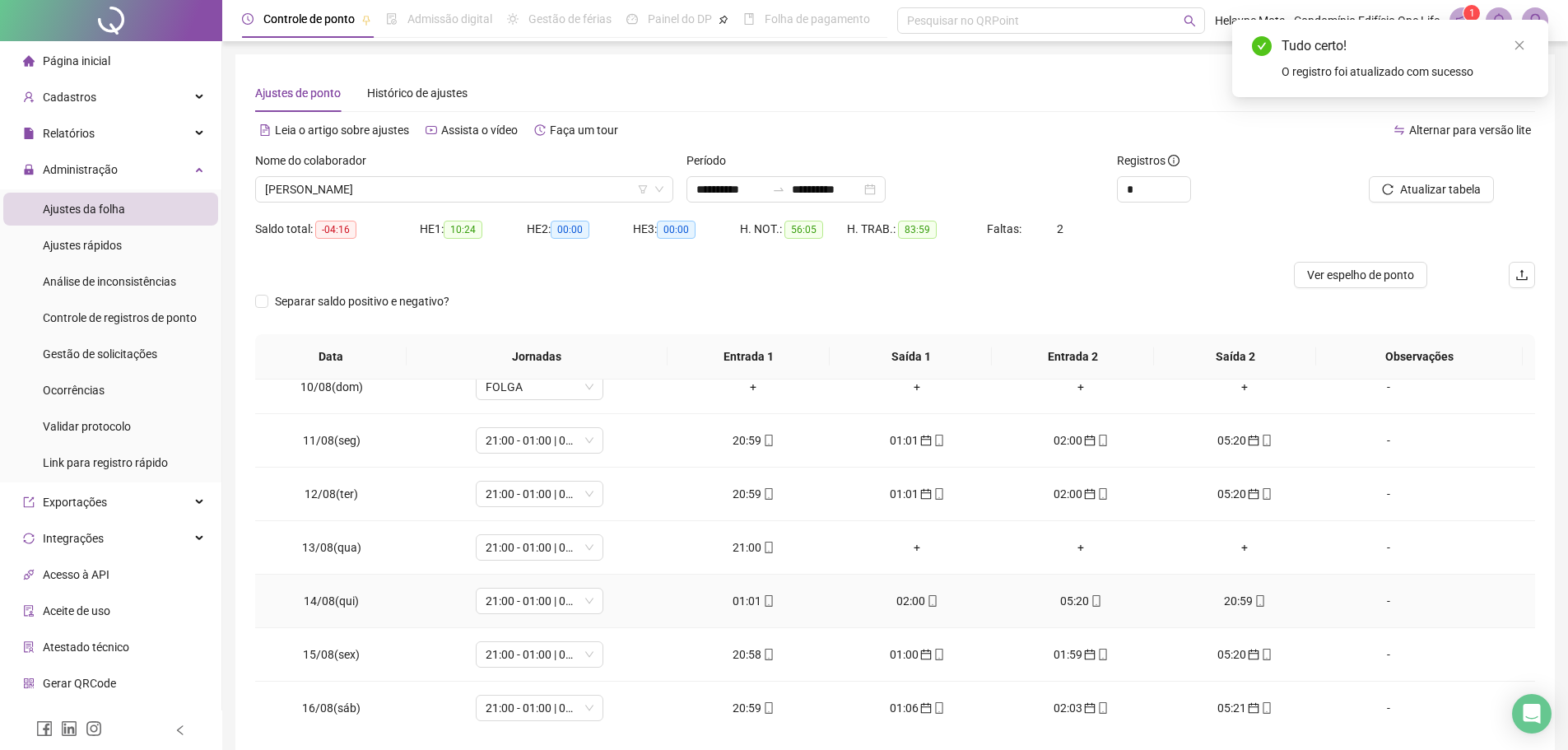
click at [1072, 598] on div "05:20" at bounding box center [1081, 601] width 137 height 18
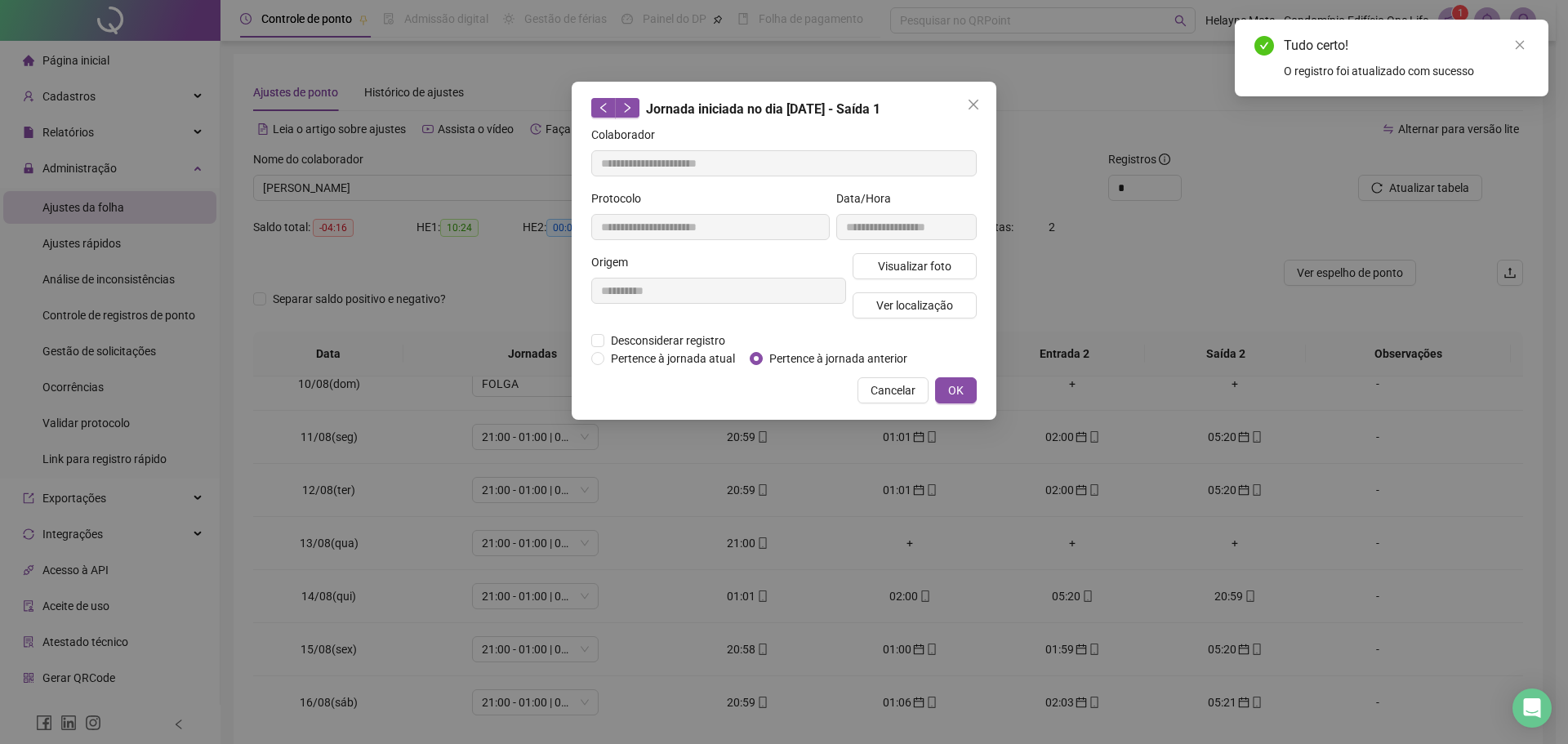
type input "**********"
click at [952, 387] on span "OK" at bounding box center [955, 391] width 16 height 18
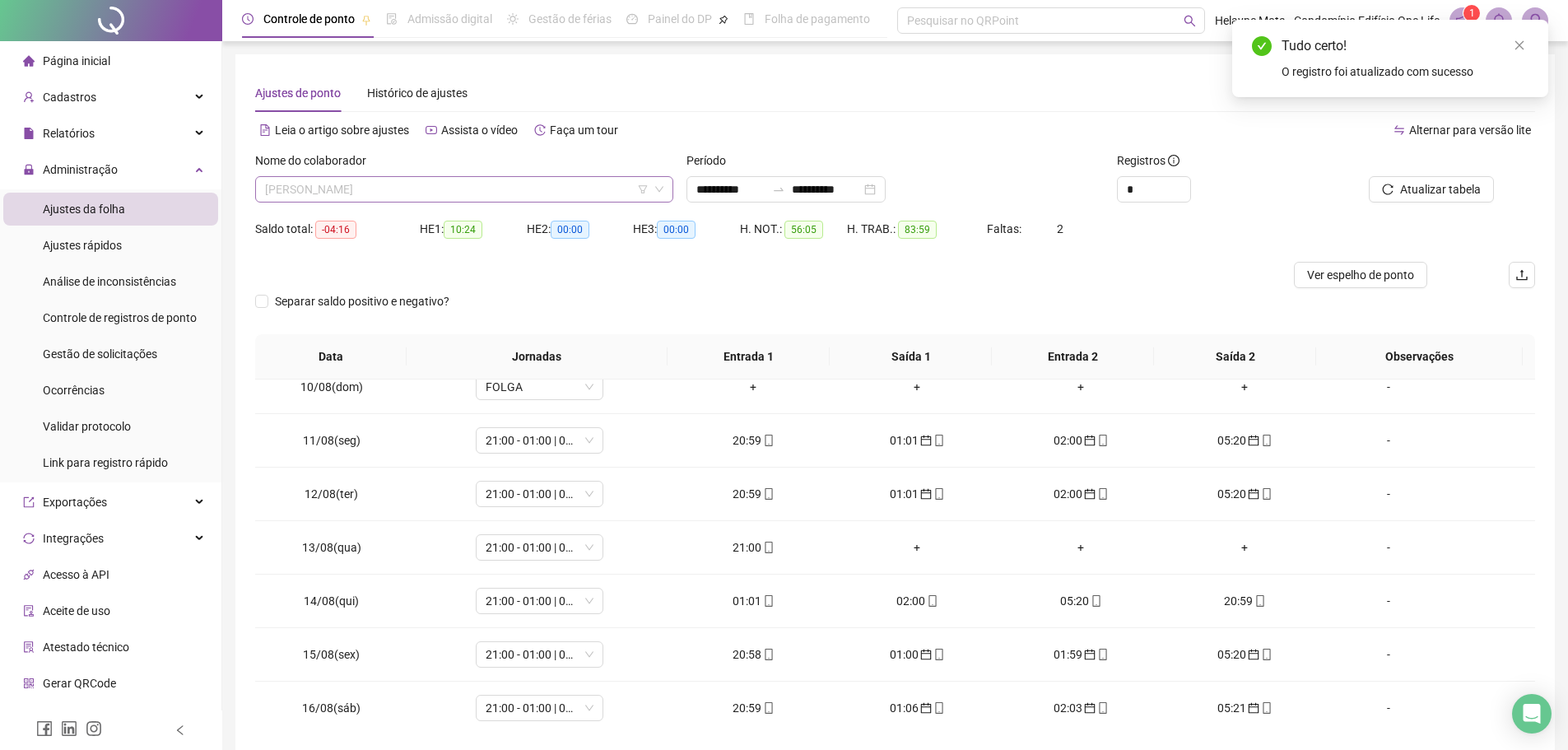
click at [582, 195] on span "[PERSON_NAME]" at bounding box center [464, 188] width 399 height 25
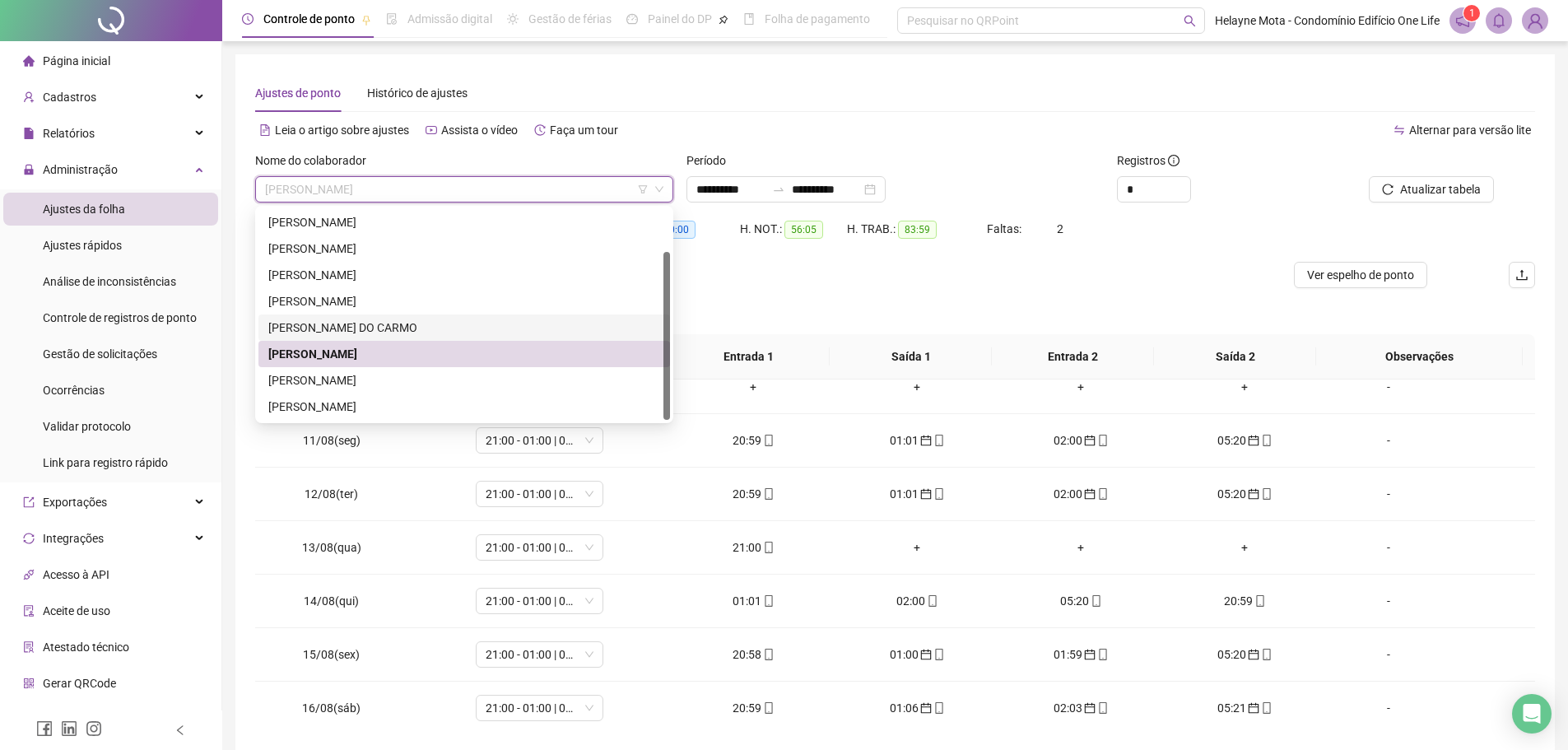
click at [408, 330] on div "[PERSON_NAME] DO CARMO" at bounding box center [463, 327] width 392 height 18
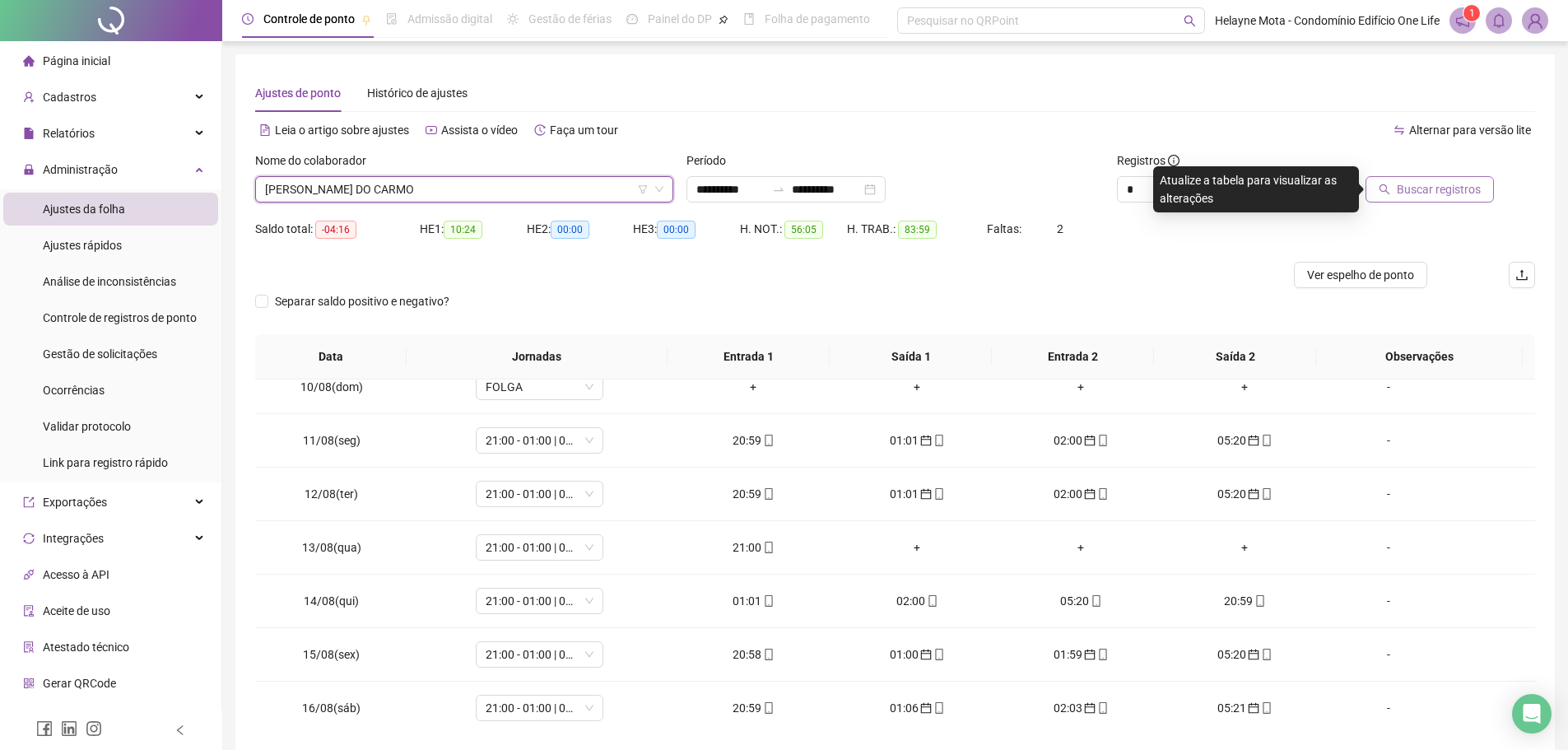
click at [1448, 185] on span "Buscar registros" at bounding box center [1439, 189] width 84 height 18
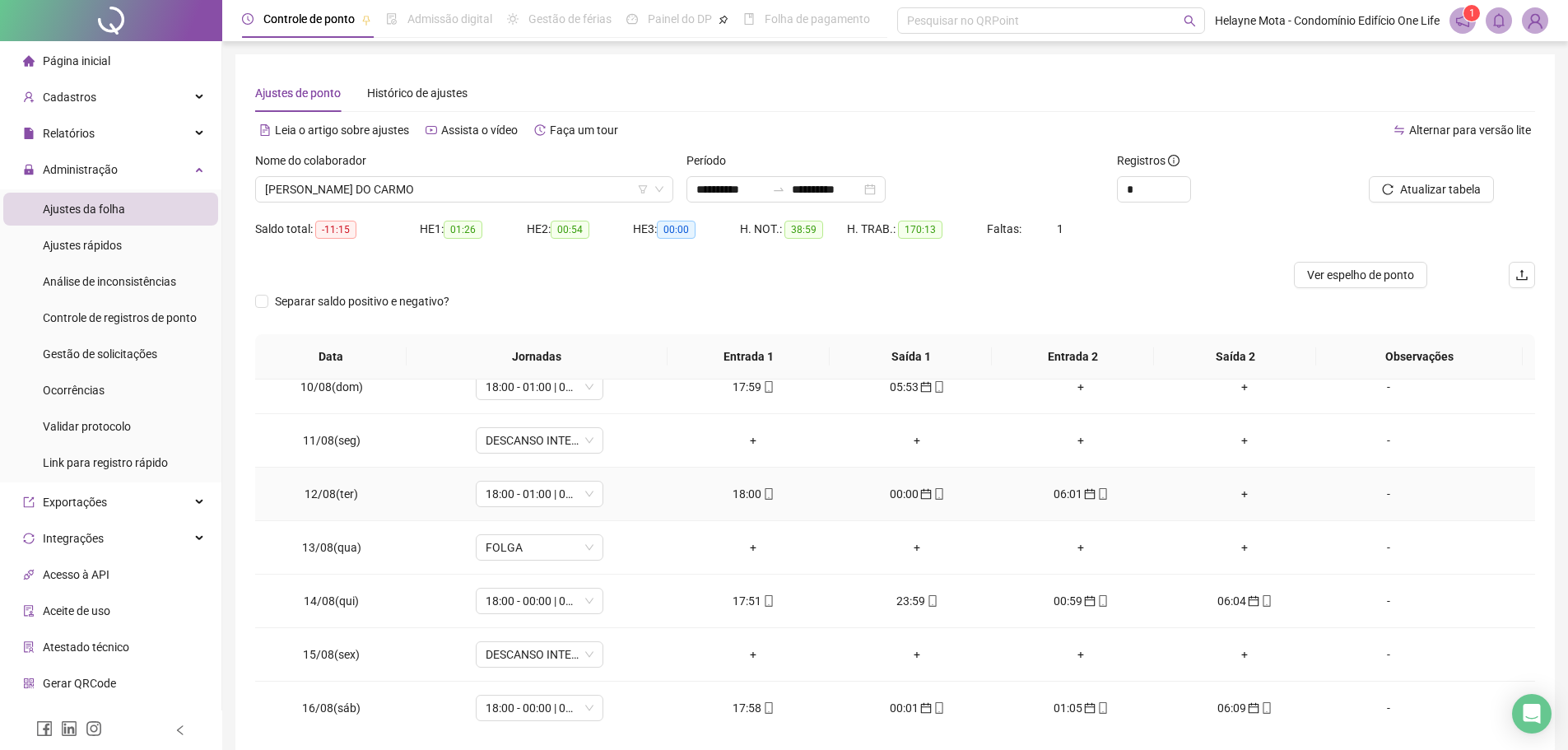
scroll to position [1254, 0]
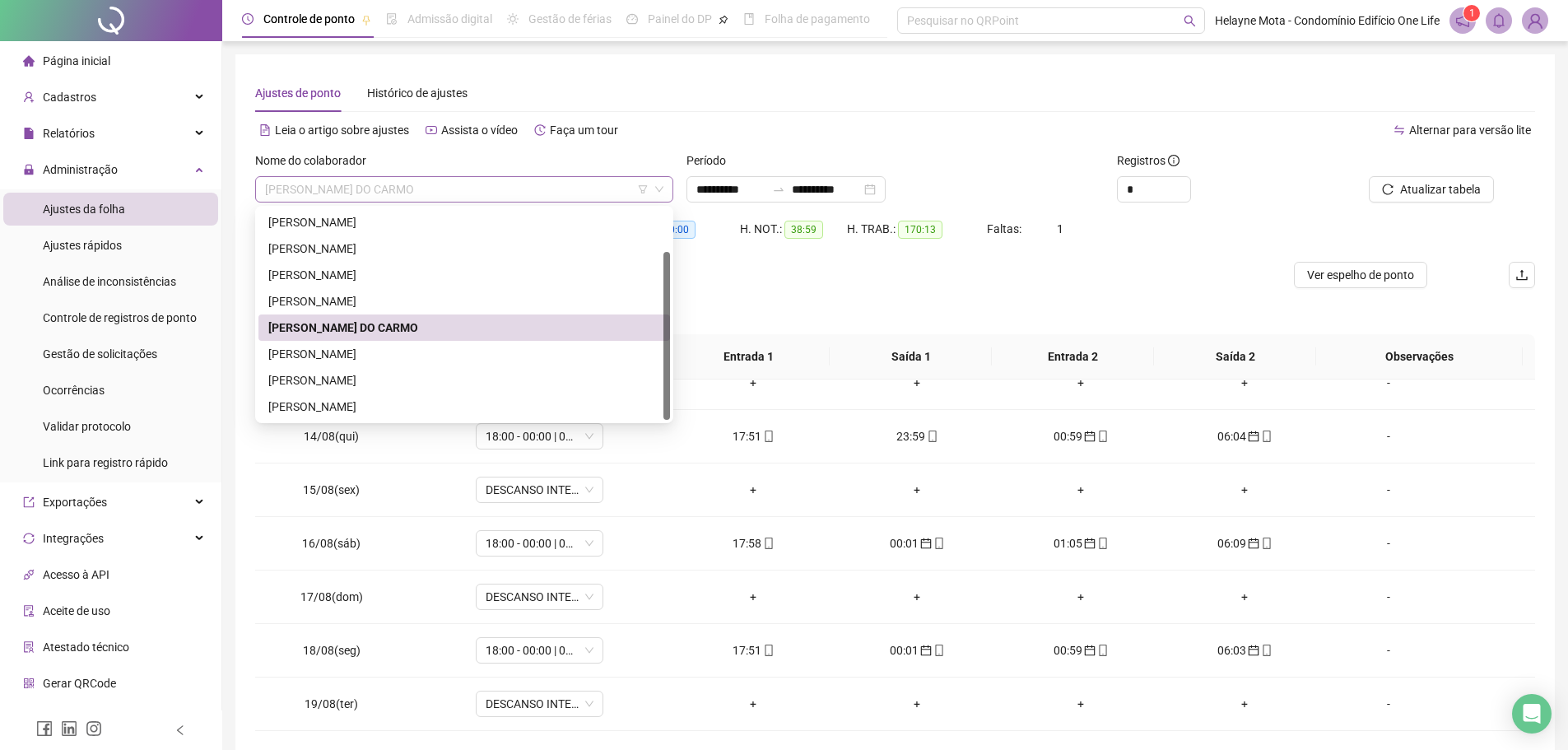
click at [445, 188] on span "[PERSON_NAME] DO CARMO" at bounding box center [464, 188] width 399 height 25
click at [375, 359] on div "[PERSON_NAME]" at bounding box center [463, 353] width 392 height 18
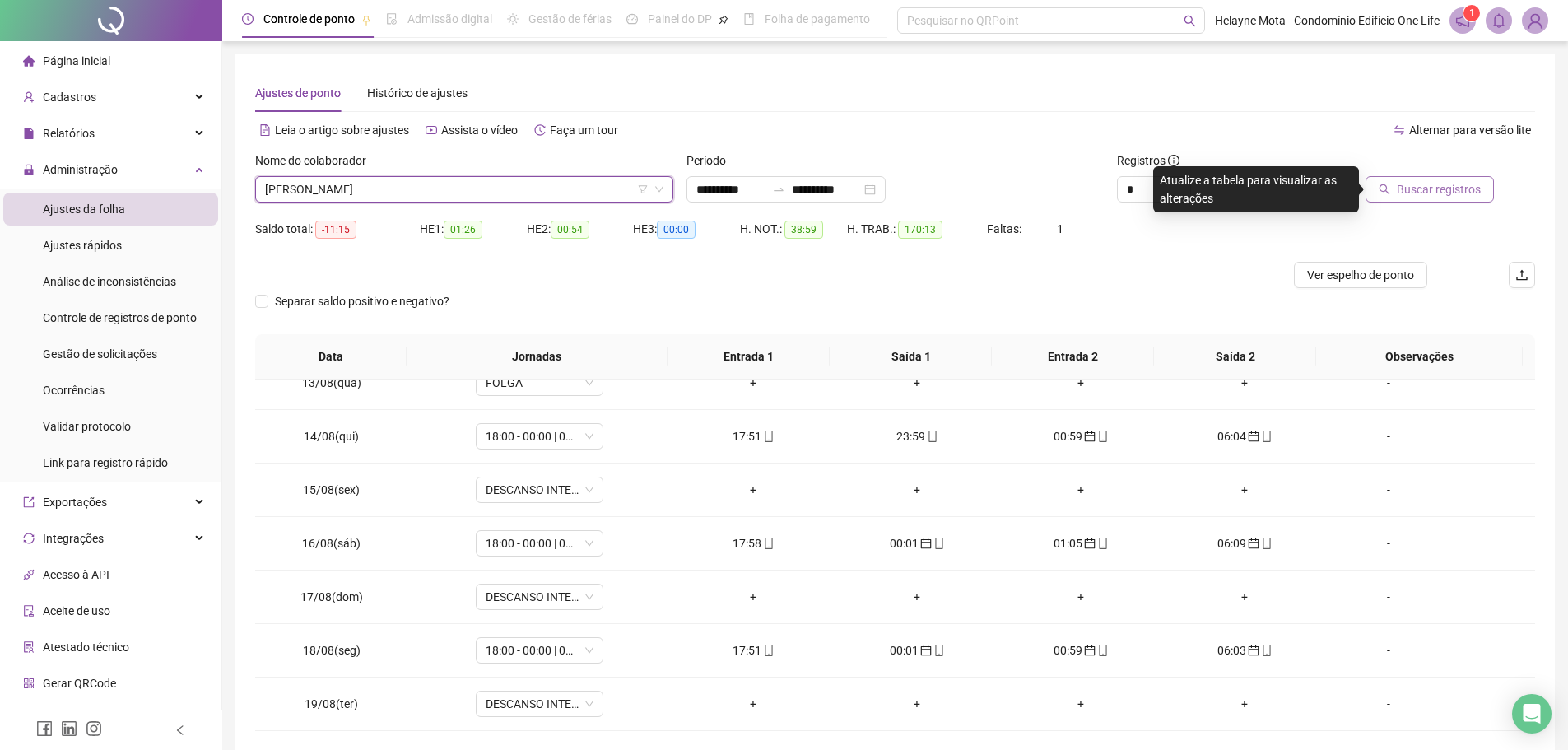
click at [1436, 191] on span "Buscar registros" at bounding box center [1439, 189] width 84 height 18
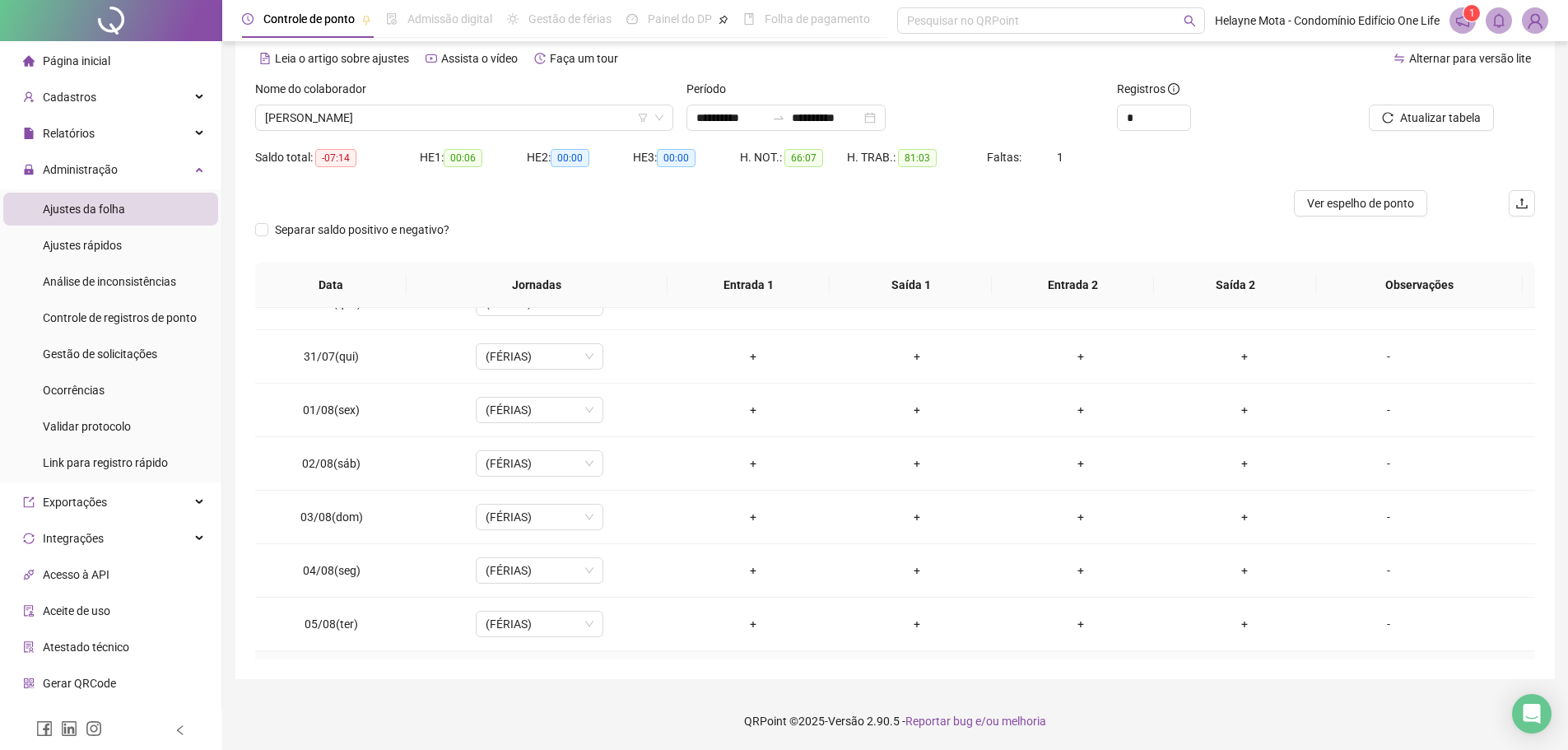
scroll to position [184, 0]
